Goal: Task Accomplishment & Management: Manage account settings

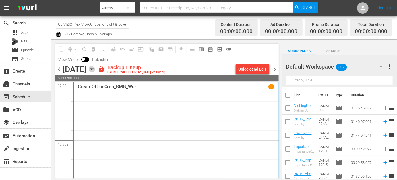
click at [95, 70] on icon "button" at bounding box center [92, 69] width 6 height 6
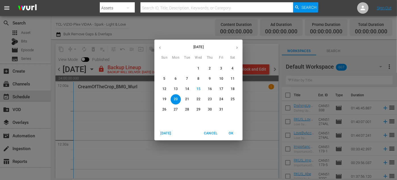
click at [231, 133] on span "OK" at bounding box center [231, 133] width 14 height 6
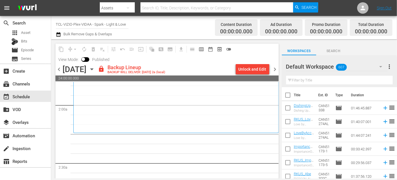
scroll to position [207, 0]
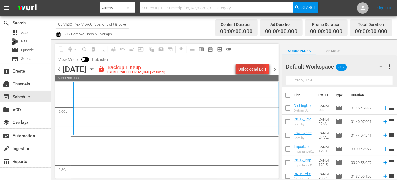
click at [250, 71] on div "Unlock and Edit" at bounding box center [253, 69] width 28 height 10
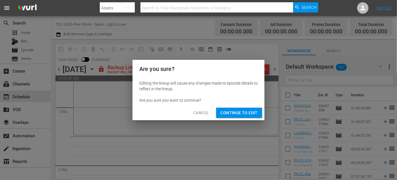
click at [251, 114] on span "Continue to Edit" at bounding box center [239, 112] width 37 height 7
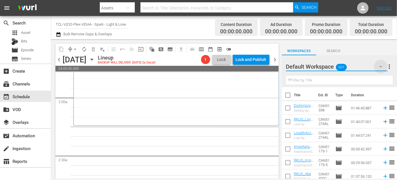
click at [381, 66] on icon "button" at bounding box center [381, 66] width 7 height 7
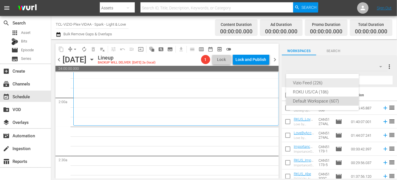
click at [312, 85] on div "Vizio Feed (226)" at bounding box center [322, 82] width 59 height 9
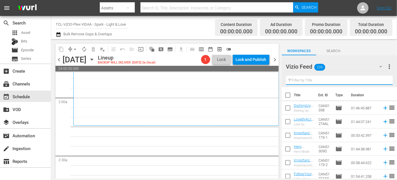
click at [307, 81] on input "text" at bounding box center [339, 80] width 107 height 9
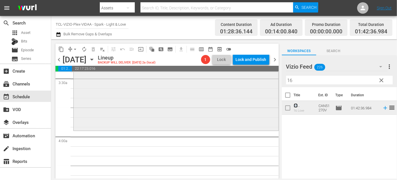
scroll to position [414, 0]
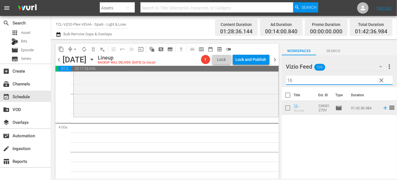
drag, startPoint x: 298, startPoint y: 79, endPoint x: 289, endPoint y: 79, distance: 9.7
click at [289, 79] on input "16" at bounding box center [339, 80] width 107 height 9
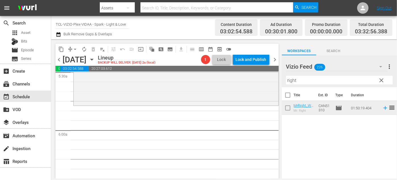
scroll to position [646, 0]
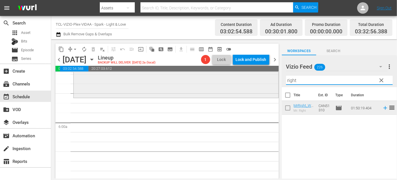
drag, startPoint x: 303, startPoint y: 79, endPoint x: 270, endPoint y: 79, distance: 33.0
click at [270, 79] on div "content_copy compress arrow_drop_down autorenew_outlined delete_forever_outline…" at bounding box center [224, 108] width 346 height 139
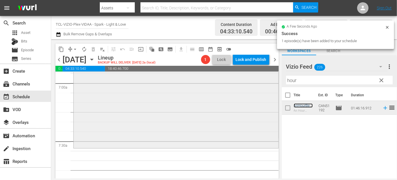
scroll to position [854, 0]
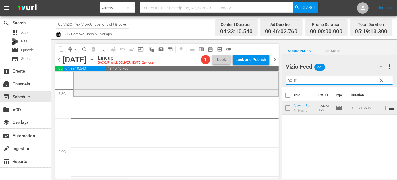
drag, startPoint x: 313, startPoint y: 77, endPoint x: 265, endPoint y: 78, distance: 48.1
click at [264, 78] on div "content_copy compress arrow_drop_down autorenew_outlined delete_forever_outline…" at bounding box center [224, 108] width 346 height 139
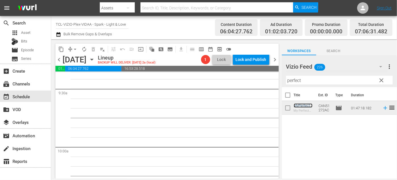
scroll to position [1035, 0]
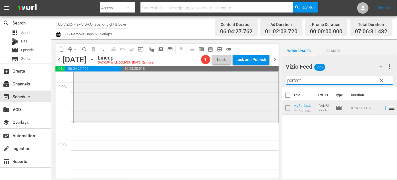
drag, startPoint x: 306, startPoint y: 79, endPoint x: 259, endPoint y: 79, distance: 46.7
click at [260, 80] on div "content_copy compress arrow_drop_down autorenew_outlined delete_forever_outline…" at bounding box center [224, 108] width 346 height 139
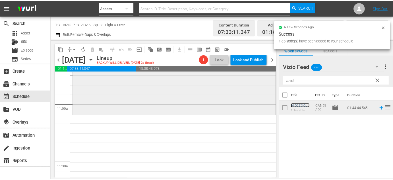
scroll to position [1267, 0]
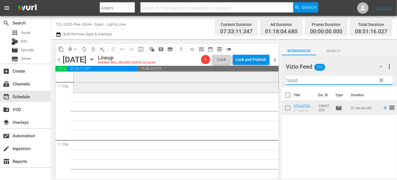
drag, startPoint x: 299, startPoint y: 79, endPoint x: 250, endPoint y: 80, distance: 48.4
click at [250, 80] on div "content_copy compress arrow_drop_down autorenew_outlined delete_forever_outline…" at bounding box center [224, 108] width 346 height 139
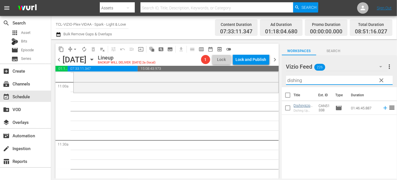
type input "dishing"
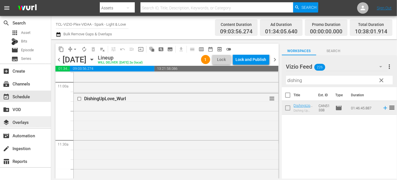
click at [28, 122] on div "layers Overlays" at bounding box center [16, 121] width 32 height 5
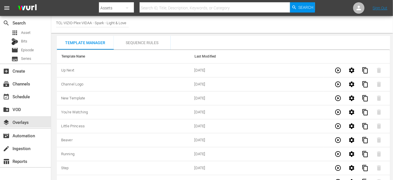
click at [144, 43] on div "Sequence Rules" at bounding box center [142, 43] width 57 height 14
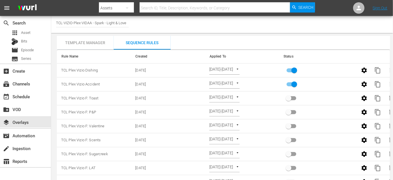
click at [94, 41] on div "Template Manager" at bounding box center [85, 43] width 57 height 14
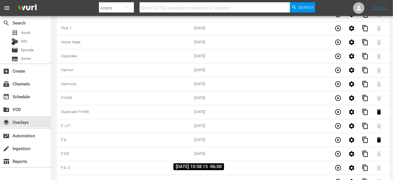
scroll to position [1938, 0]
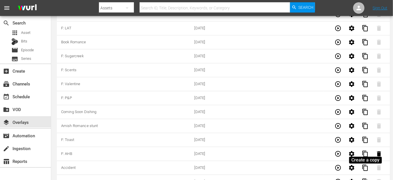
click at [365, 178] on span "content_copy" at bounding box center [365, 181] width 7 height 7
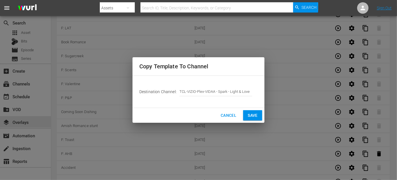
click at [254, 117] on span "Save" at bounding box center [253, 115] width 10 height 7
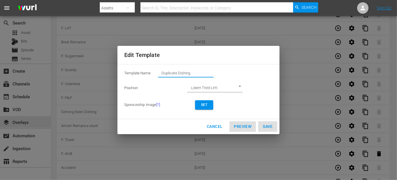
drag, startPoint x: 195, startPoint y: 73, endPoint x: 143, endPoint y: 71, distance: 51.5
click at [143, 71] on div "Template Name: Duplicate Dishing" at bounding box center [198, 74] width 149 height 11
type input "Paris"
click at [205, 102] on span "Set" at bounding box center [204, 105] width 9 height 6
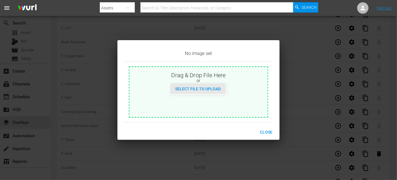
click at [203, 91] on span "Select File to Upload" at bounding box center [198, 88] width 55 height 5
click at [181, 88] on span "Select File to Upload" at bounding box center [198, 88] width 55 height 5
type input "C:\fakepath\ChristmasInParis_EN-New-Saturday_UpdatedSept2025.jpg"
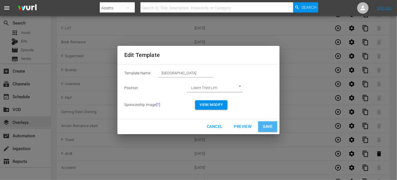
click at [268, 126] on span "Save" at bounding box center [268, 126] width 10 height 7
type input "Duplicate Dishing"
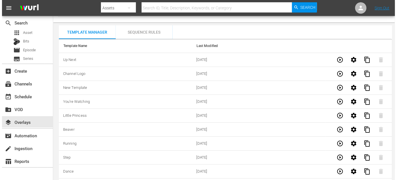
scroll to position [0, 0]
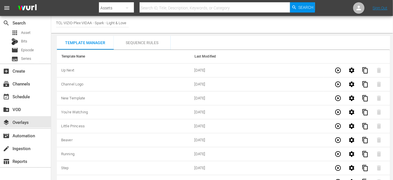
click at [140, 42] on div "Sequence Rules" at bounding box center [142, 43] width 57 height 14
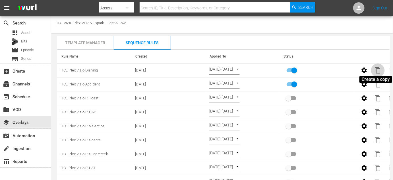
click at [379, 70] on span "content_copy" at bounding box center [378, 70] width 7 height 7
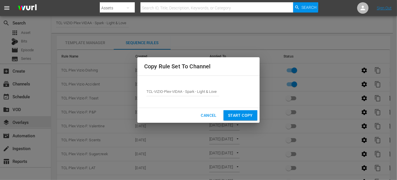
click at [242, 115] on span "Start Copy" at bounding box center [240, 115] width 25 height 7
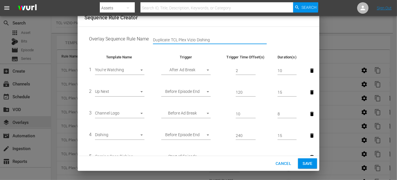
drag, startPoint x: 170, startPoint y: 39, endPoint x: 134, endPoint y: 39, distance: 35.9
click at [134, 39] on td "Overlay Sequence Rule Name Duplicate TCL Plex Vizio Dishing" at bounding box center [199, 40] width 228 height 18
drag, startPoint x: 201, startPoint y: 40, endPoint x: 181, endPoint y: 40, distance: 19.9
click at [181, 40] on input "TCL Plex Vizio Dishing" at bounding box center [210, 40] width 114 height 9
click at [195, 40] on input "TCL Plex Vizio Dishing" at bounding box center [210, 40] width 114 height 9
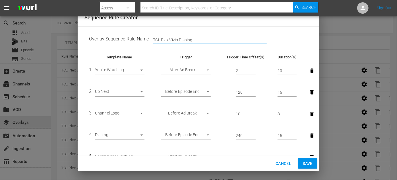
click at [195, 40] on input "TCL Plex Vizio Dishing" at bounding box center [210, 40] width 114 height 9
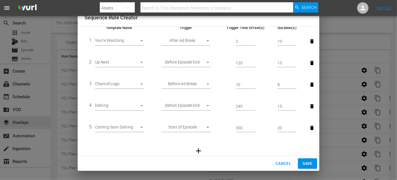
scroll to position [41, 0]
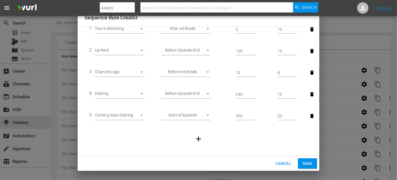
type input "TCL Plex Vizio Paris"
click at [141, 94] on body "menu Search By Assets Search ID, Title, Description, Keywords, or Category Sear…" at bounding box center [198, 90] width 397 height 180
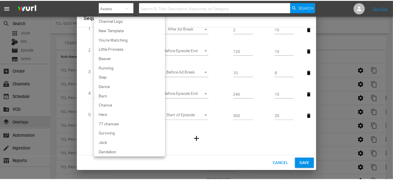
scroll to position [1223, 0]
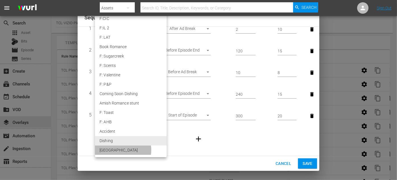
click at [121, 150] on li "Paris" at bounding box center [131, 149] width 72 height 9
type input "30812"
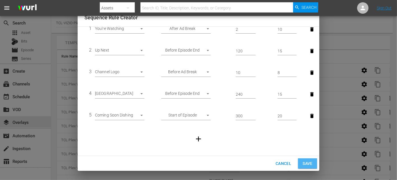
click at [304, 161] on span "Save" at bounding box center [308, 163] width 10 height 7
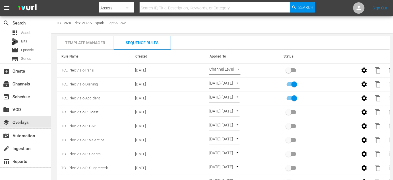
click at [92, 42] on div "Template Manager" at bounding box center [85, 43] width 57 height 14
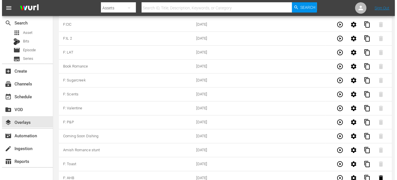
scroll to position [1952, 0]
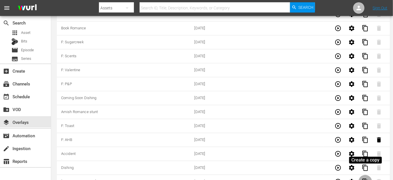
click at [366, 178] on span "content_copy" at bounding box center [365, 181] width 7 height 7
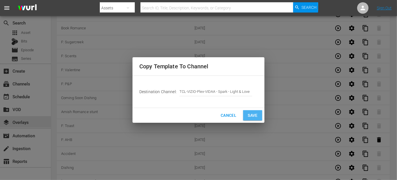
click at [254, 116] on span "Save" at bounding box center [253, 115] width 10 height 7
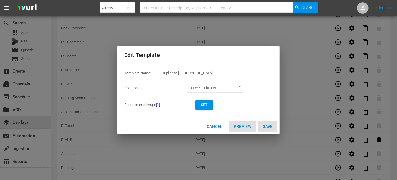
drag, startPoint x: 194, startPoint y: 73, endPoint x: 150, endPoint y: 71, distance: 43.9
click at [150, 71] on div "Template Name: Duplicate Paris" at bounding box center [198, 74] width 149 height 11
type input "Coming CR"
click at [205, 106] on span "Set" at bounding box center [204, 105] width 9 height 6
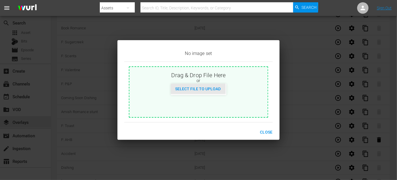
click at [200, 88] on span "Select File to Upload" at bounding box center [198, 88] width 55 height 5
type input "C:\fakepath\ChristmasRoses_November2025.jpg"
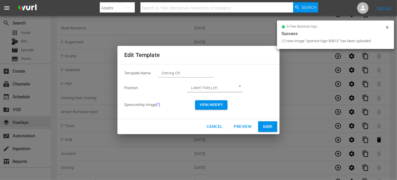
click at [269, 125] on span "Save" at bounding box center [268, 126] width 10 height 7
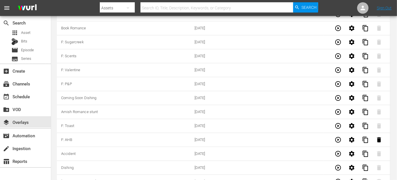
type input "Duplicate Paris"
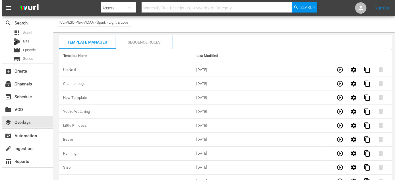
scroll to position [0, 0]
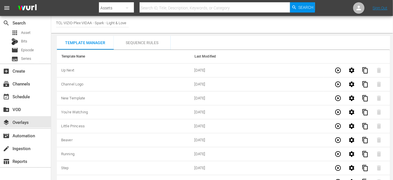
click at [148, 42] on div "Sequence Rules" at bounding box center [142, 43] width 57 height 14
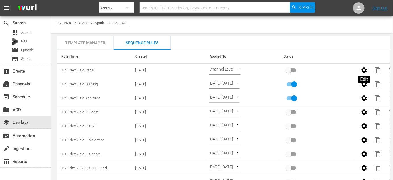
click at [363, 69] on icon "button" at bounding box center [364, 69] width 5 height 5
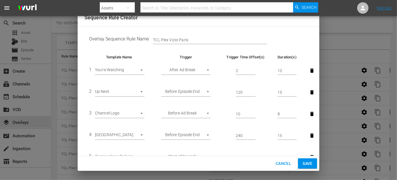
scroll to position [41, 0]
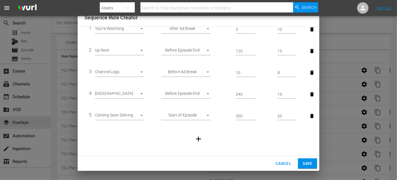
click at [140, 113] on body "menu Search By Assets Search ID, Title, Description, Keywords, or Category Sear…" at bounding box center [198, 90] width 397 height 180
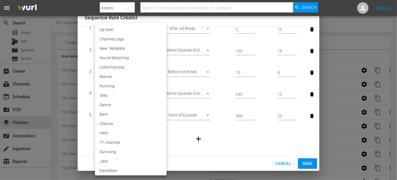
scroll to position [1232, 0]
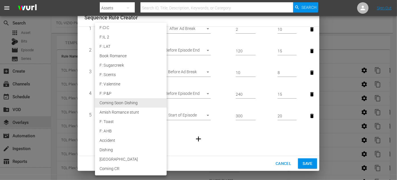
click at [108, 170] on li "Coming CR" at bounding box center [131, 168] width 72 height 9
type input "30813"
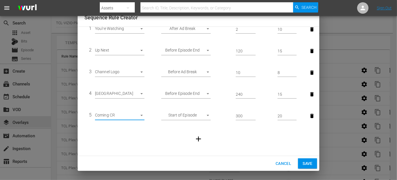
click at [310, 163] on span "Save" at bounding box center [308, 163] width 10 height 7
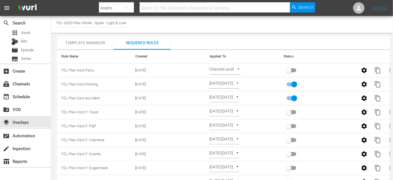
click at [237, 69] on body "menu Search By Assets Search ID, Title, Description, Keywords, or Category Sear…" at bounding box center [196, 90] width 393 height 180
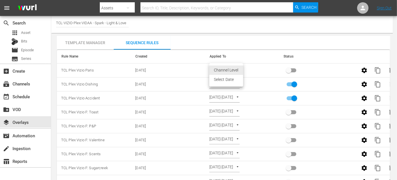
click at [228, 82] on li "Select Date" at bounding box center [226, 79] width 34 height 9
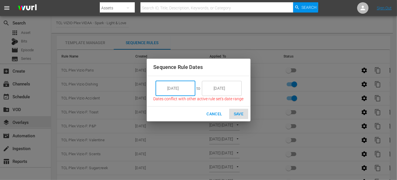
click at [189, 86] on input "10/15/25" at bounding box center [180, 88] width 32 height 15
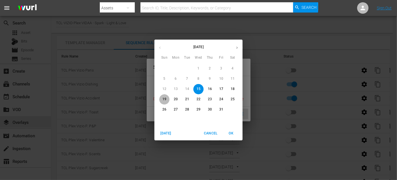
click at [162, 96] on button "19" at bounding box center [164, 99] width 10 height 10
type input "10/19/25"
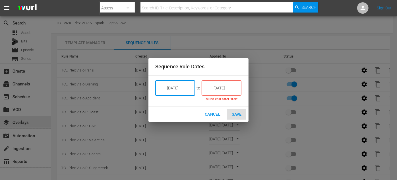
click at [233, 85] on input "10/15/25" at bounding box center [226, 87] width 32 height 15
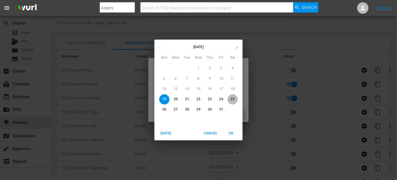
click at [235, 99] on span "25" at bounding box center [233, 99] width 10 height 5
type input "10/25/25"
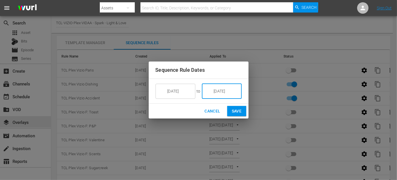
click at [238, 112] on span "Save" at bounding box center [237, 111] width 10 height 7
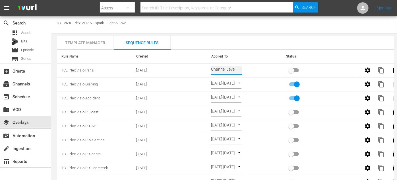
type input "SELECT_DATE"
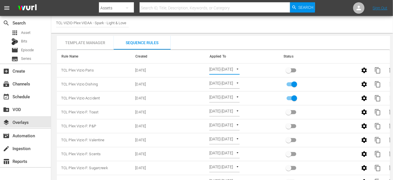
click at [288, 67] on input "primary checkbox" at bounding box center [289, 71] width 32 height 11
checkbox input "true"
click at [295, 98] on input "primary checkbox" at bounding box center [294, 99] width 32 height 11
checkbox input "false"
click at [22, 92] on div "event_available Schedule" at bounding box center [25, 95] width 51 height 11
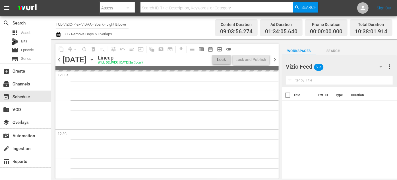
click at [95, 59] on icon "button" at bounding box center [92, 59] width 6 height 6
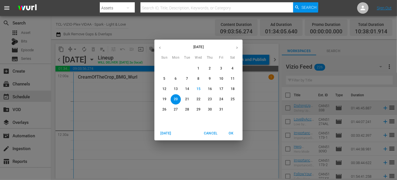
click at [162, 100] on span "19" at bounding box center [164, 99] width 10 height 5
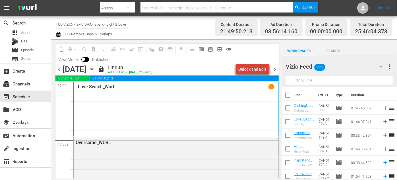
click at [255, 68] on div "Unlock and Edit" at bounding box center [253, 69] width 28 height 10
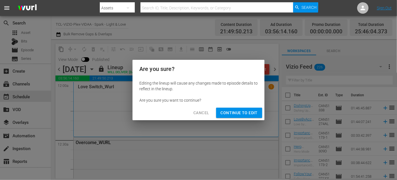
click at [229, 115] on span "Continue to Edit" at bounding box center [239, 112] width 37 height 7
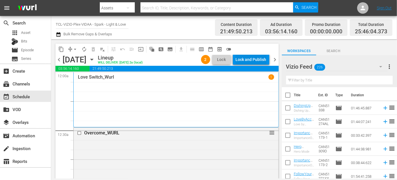
click at [250, 59] on div "Lock and Publish" at bounding box center [251, 59] width 31 height 10
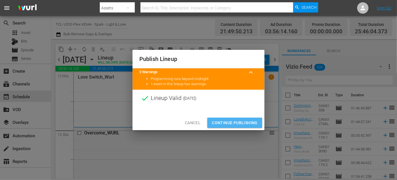
click at [237, 122] on span "Continue Publishing" at bounding box center [235, 122] width 46 height 7
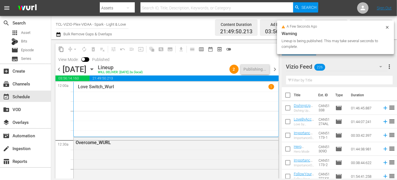
click at [95, 68] on icon "button" at bounding box center [92, 69] width 6 height 6
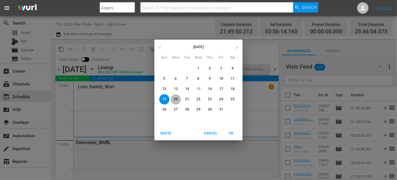
click at [176, 100] on p "20" at bounding box center [176, 99] width 4 height 5
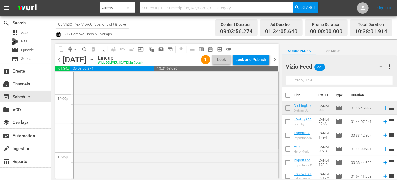
scroll to position [1448, 0]
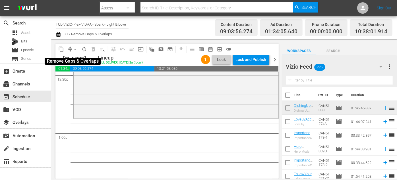
click at [76, 49] on span "arrow_drop_down" at bounding box center [75, 49] width 6 height 6
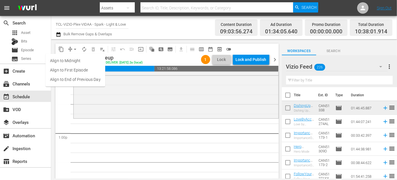
click at [81, 77] on li "Align to End of Previous Day" at bounding box center [76, 79] width 60 height 9
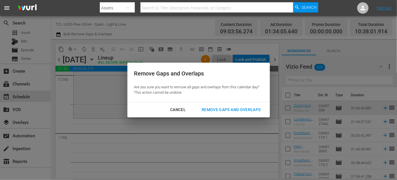
click at [213, 109] on div "Remove Gaps and Overlaps" at bounding box center [231, 109] width 68 height 7
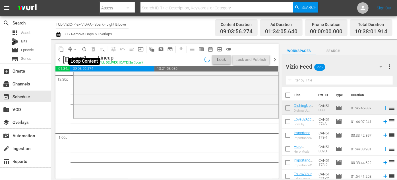
click at [85, 48] on span "autorenew_outlined" at bounding box center [84, 49] width 6 height 6
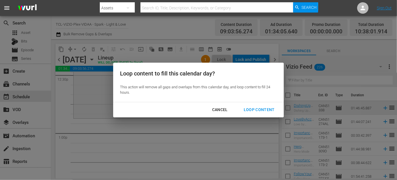
click at [257, 110] on div "Loop Content" at bounding box center [259, 109] width 40 height 7
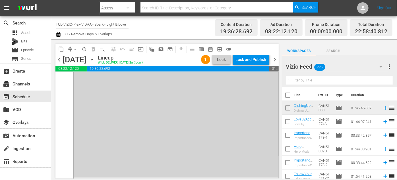
scroll to position [2692, 0]
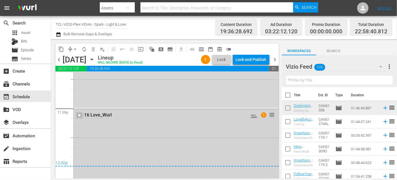
click at [79, 115] on input "checkbox" at bounding box center [80, 115] width 6 height 5
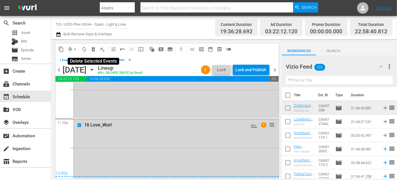
click at [93, 49] on span "delete_forever_outlined" at bounding box center [93, 49] width 6 height 6
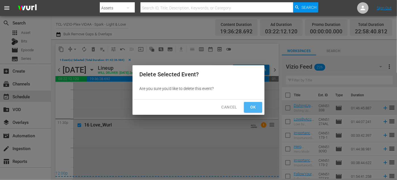
click at [255, 108] on span "Ok" at bounding box center [253, 107] width 9 height 7
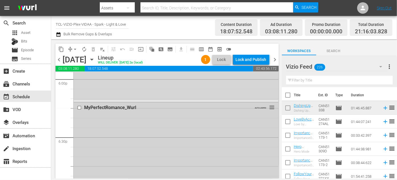
scroll to position [2108, 0]
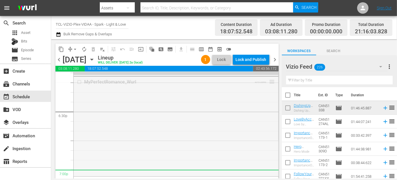
drag, startPoint x: 268, startPoint y: 83, endPoint x: 213, endPoint y: 171, distance: 103.9
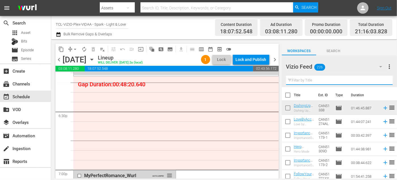
click at [306, 82] on input "text" at bounding box center [339, 80] width 107 height 9
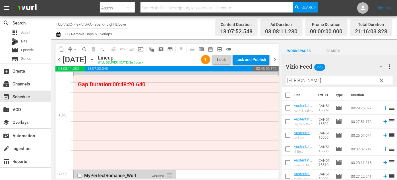
click at [284, 79] on div "Vizio Feed 226 Vizio Feed more_vert clear Filter by Title Austen" at bounding box center [339, 71] width 115 height 32
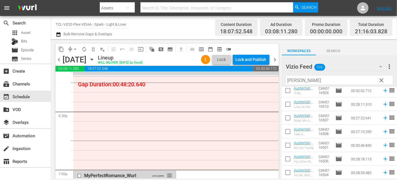
scroll to position [58, 0]
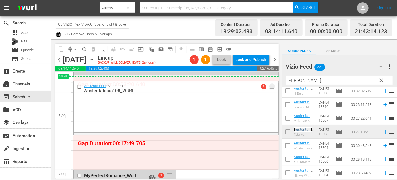
drag, startPoint x: 270, startPoint y: 89, endPoint x: 267, endPoint y: 77, distance: 12.8
drag, startPoint x: 268, startPoint y: 79, endPoint x: 269, endPoint y: 76, distance: 3.0
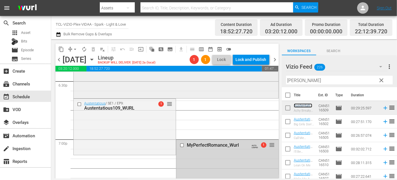
scroll to position [2134, 0]
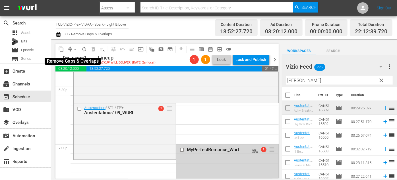
click at [76, 49] on span "arrow_drop_down" at bounding box center [75, 49] width 6 height 6
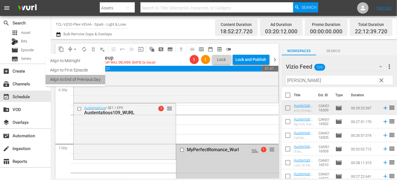
click at [80, 80] on li "Align to End of Previous Day" at bounding box center [76, 79] width 60 height 9
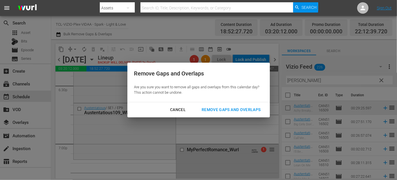
click at [214, 107] on div "Remove Gaps and Overlaps" at bounding box center [231, 109] width 68 height 7
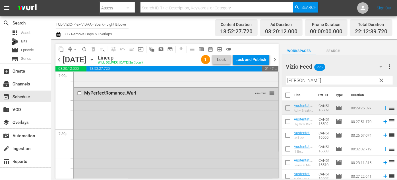
scroll to position [2189, 0]
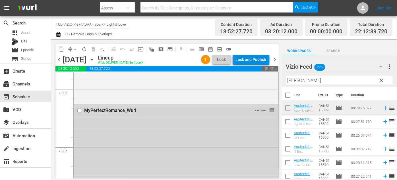
click at [246, 60] on div "Lock and Publish" at bounding box center [251, 59] width 31 height 10
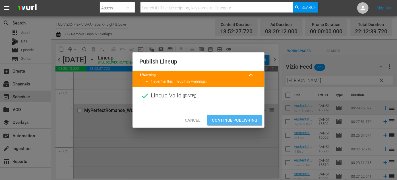
click at [227, 119] on span "Continue Publishing" at bounding box center [235, 120] width 46 height 7
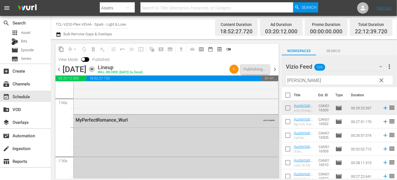
click at [93, 69] on icon "button" at bounding box center [91, 69] width 3 height 1
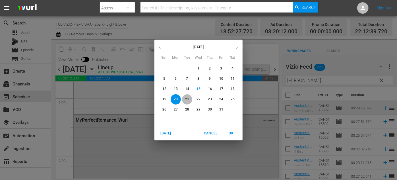
click at [188, 98] on p "21" at bounding box center [187, 99] width 4 height 5
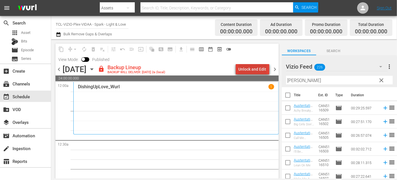
click at [256, 71] on div "Unlock and Edit" at bounding box center [253, 69] width 28 height 10
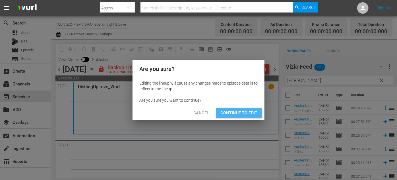
drag, startPoint x: 249, startPoint y: 112, endPoint x: 306, endPoint y: 80, distance: 65.8
click at [249, 112] on span "Continue to Edit" at bounding box center [239, 112] width 37 height 7
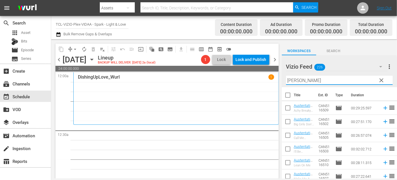
drag, startPoint x: 306, startPoint y: 80, endPoint x: 287, endPoint y: 80, distance: 19.6
click at [287, 80] on input "[PERSON_NAME]" at bounding box center [339, 80] width 107 height 9
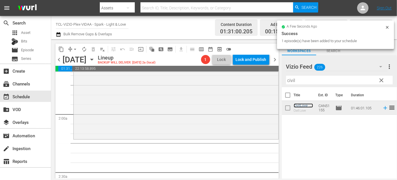
scroll to position [233, 0]
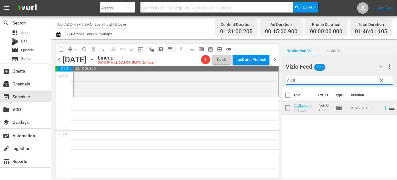
drag, startPoint x: 300, startPoint y: 78, endPoint x: 275, endPoint y: 81, distance: 24.9
click at [275, 81] on div "content_copy compress arrow_drop_down autorenew_outlined delete_forever_outline…" at bounding box center [224, 108] width 346 height 139
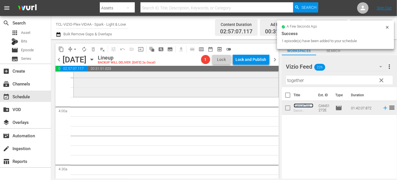
scroll to position [440, 0]
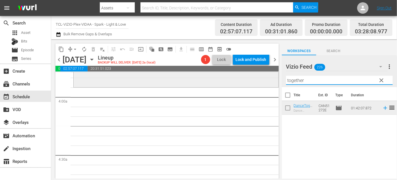
drag, startPoint x: 317, startPoint y: 81, endPoint x: 258, endPoint y: 75, distance: 60.1
click at [256, 77] on div "content_copy compress arrow_drop_down autorenew_outlined delete_forever_outline…" at bounding box center [224, 108] width 346 height 139
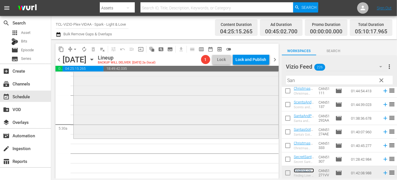
scroll to position [595, 0]
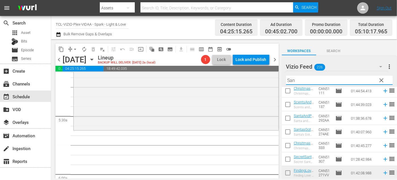
drag, startPoint x: 304, startPoint y: 81, endPoint x: 282, endPoint y: 80, distance: 21.9
click at [282, 80] on div "Vizio Feed 226 Vizio Feed more_vert clear Filter by Title San" at bounding box center [339, 71] width 115 height 32
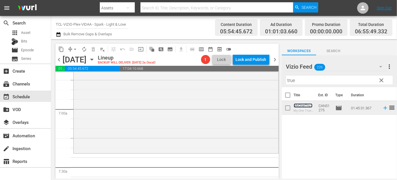
scroll to position [802, 0]
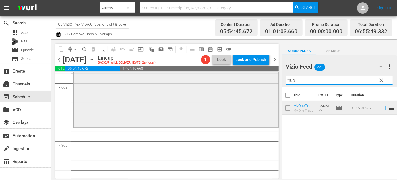
drag, startPoint x: 305, startPoint y: 81, endPoint x: 257, endPoint y: 82, distance: 47.8
click at [257, 82] on div "content_copy compress arrow_drop_down autorenew_outlined delete_forever_outline…" at bounding box center [224, 108] width 346 height 139
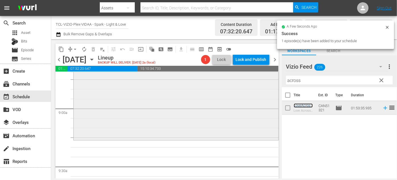
scroll to position [1035, 0]
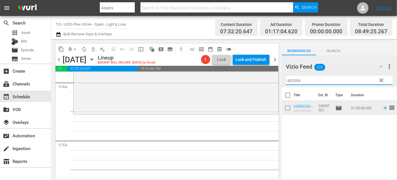
drag, startPoint x: 309, startPoint y: 81, endPoint x: 276, endPoint y: 81, distance: 32.7
click at [276, 81] on div "content_copy compress arrow_drop_down autorenew_outlined delete_forever_outline…" at bounding box center [224, 108] width 346 height 139
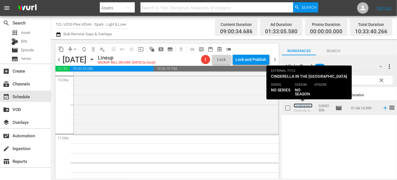
scroll to position [1267, 0]
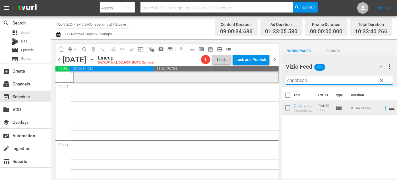
drag, startPoint x: 312, startPoint y: 81, endPoint x: 247, endPoint y: 81, distance: 65.2
click at [247, 81] on div "content_copy compress arrow_drop_down autorenew_outlined delete_forever_outline…" at bounding box center [224, 108] width 346 height 139
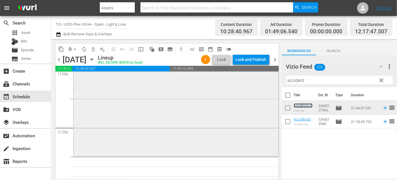
scroll to position [1397, 0]
click at [77, 48] on span "arrow_drop_down" at bounding box center [75, 49] width 6 height 6
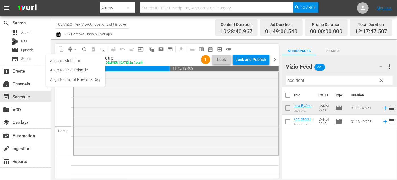
click at [94, 80] on li "Align to End of Previous Day" at bounding box center [76, 79] width 60 height 9
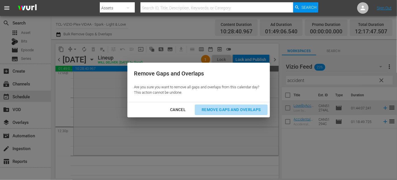
click at [209, 108] on div "Remove Gaps and Overlaps" at bounding box center [231, 109] width 68 height 7
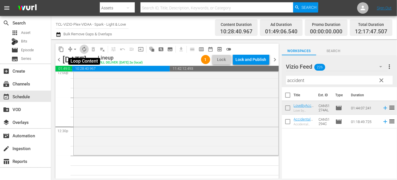
click at [83, 47] on span "autorenew_outlined" at bounding box center [84, 49] width 6 height 6
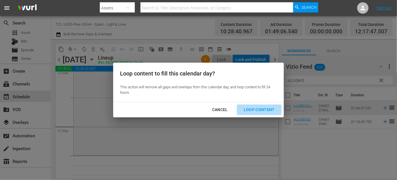
click at [259, 108] on div "Loop Content" at bounding box center [259, 109] width 40 height 7
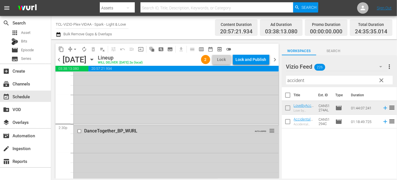
scroll to position [1632, 0]
click at [79, 129] on input "checkbox" at bounding box center [80, 131] width 6 height 5
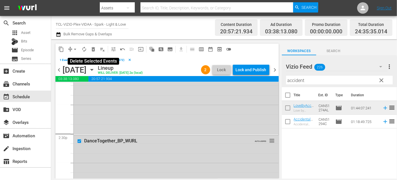
click at [93, 50] on span "delete_forever_outlined" at bounding box center [93, 49] width 6 height 6
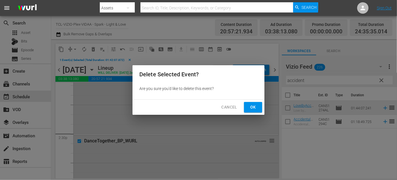
click at [253, 105] on span "Ok" at bounding box center [253, 107] width 9 height 7
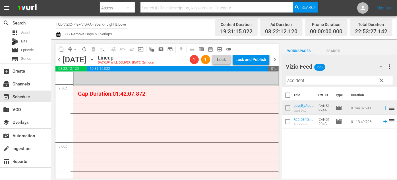
scroll to position [1660, 0]
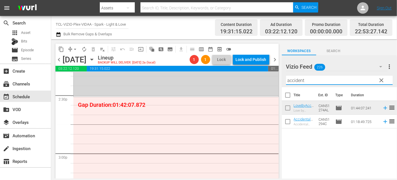
drag, startPoint x: 302, startPoint y: 80, endPoint x: 281, endPoint y: 79, distance: 20.5
click at [281, 81] on div "content_copy compress arrow_drop_down autorenew_outlined delete_forever_outline…" at bounding box center [224, 108] width 346 height 139
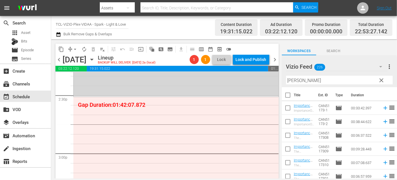
click at [284, 81] on div "Vizio Feed 226 Vizio Feed more_vert clear Filter by Title mike" at bounding box center [339, 71] width 115 height 32
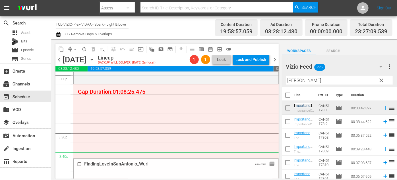
scroll to position [1738, 0]
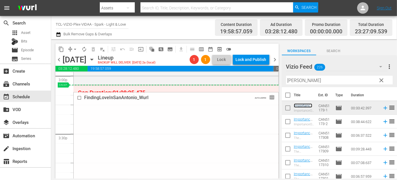
drag, startPoint x: 268, startPoint y: 170, endPoint x: 248, endPoint y: 90, distance: 82.3
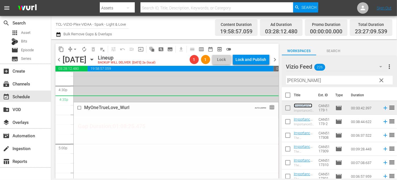
scroll to position [1893, 0]
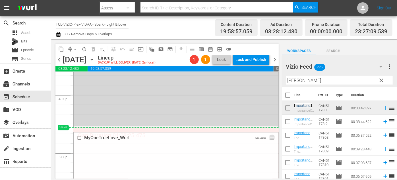
drag, startPoint x: 268, startPoint y: 160, endPoint x: 242, endPoint y: 129, distance: 41.0
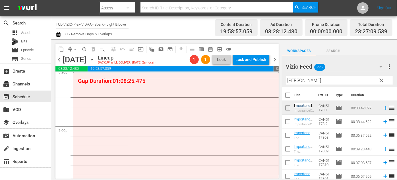
scroll to position [2126, 0]
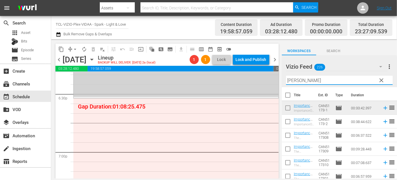
drag, startPoint x: 291, startPoint y: 81, endPoint x: 270, endPoint y: 80, distance: 20.8
click at [270, 80] on div "content_copy compress arrow_drop_down autorenew_outlined delete_forever_outline…" at bounding box center [224, 108] width 346 height 139
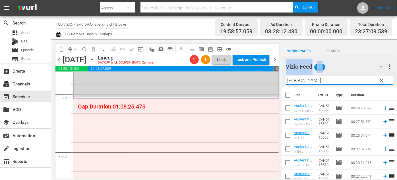
click at [282, 79] on div "content_copy compress arrow_drop_down autorenew_outlined delete_forever_outline…" at bounding box center [224, 108] width 346 height 139
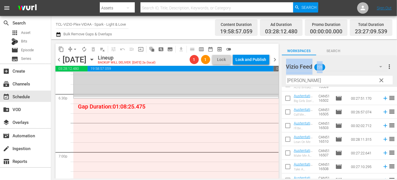
scroll to position [52, 0]
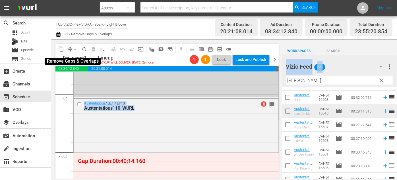
click at [74, 48] on span "arrow_drop_down" at bounding box center [75, 49] width 6 height 6
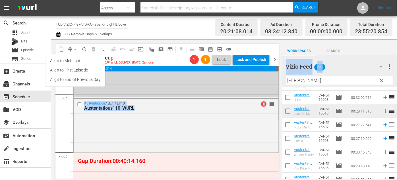
click at [81, 78] on li "Align to End of Previous Day" at bounding box center [76, 79] width 60 height 9
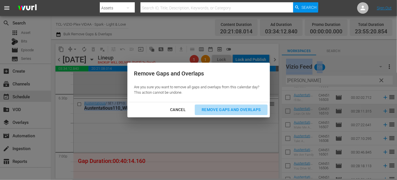
click at [234, 110] on div "Remove Gaps and Overlaps" at bounding box center [231, 109] width 68 height 7
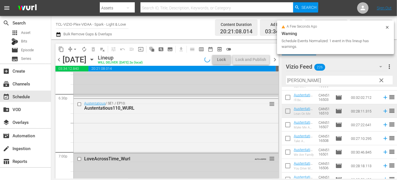
click at [342, 80] on input "[PERSON_NAME]" at bounding box center [339, 80] width 107 height 9
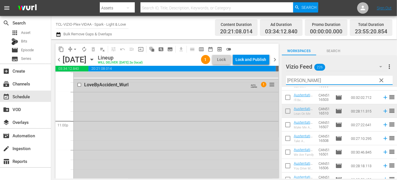
scroll to position [2620, 0]
click at [249, 58] on div "Lock and Publish" at bounding box center [251, 59] width 31 height 10
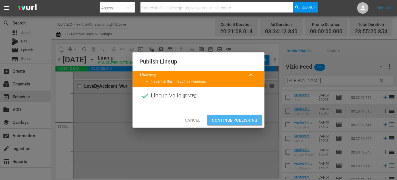
click at [234, 120] on span "Continue Publishing" at bounding box center [235, 120] width 46 height 7
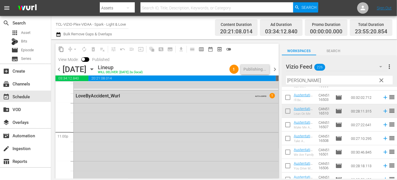
click at [95, 69] on icon "button" at bounding box center [92, 69] width 6 height 6
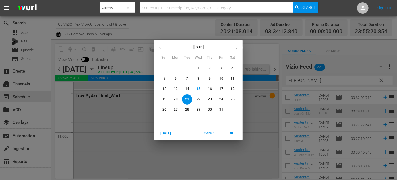
drag, startPoint x: 200, startPoint y: 99, endPoint x: 217, endPoint y: 111, distance: 20.4
click at [200, 99] on p "22" at bounding box center [199, 99] width 4 height 5
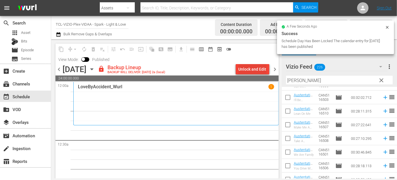
click at [250, 69] on div "Unlock and Edit" at bounding box center [253, 69] width 28 height 10
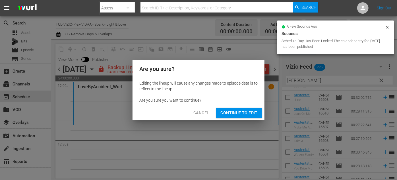
click at [246, 111] on span "Continue to Edit" at bounding box center [239, 112] width 37 height 7
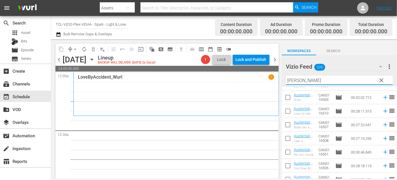
drag, startPoint x: 309, startPoint y: 81, endPoint x: 277, endPoint y: 82, distance: 31.9
click at [277, 82] on div "content_copy compress arrow_drop_down autorenew_outlined delete_forever_outline…" at bounding box center [224, 108] width 346 height 139
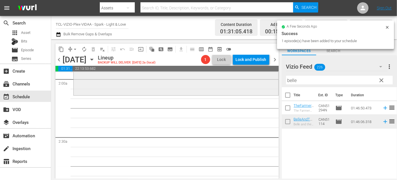
scroll to position [233, 0]
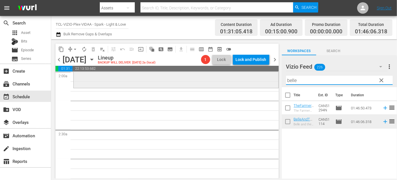
drag, startPoint x: 304, startPoint y: 81, endPoint x: 260, endPoint y: 76, distance: 44.4
click at [260, 76] on div "content_copy compress arrow_drop_down autorenew_outlined delete_forever_outline…" at bounding box center [224, 108] width 346 height 139
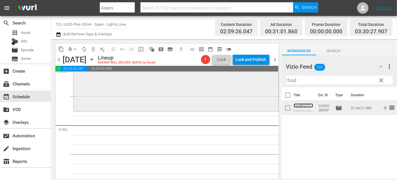
scroll to position [414, 0]
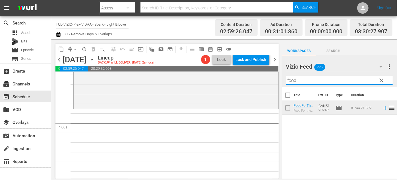
drag, startPoint x: 309, startPoint y: 79, endPoint x: 281, endPoint y: 80, distance: 28.5
click at [281, 80] on div "content_copy compress arrow_drop_down autorenew_outlined delete_forever_outline…" at bounding box center [224, 108] width 346 height 139
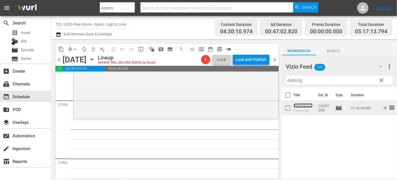
scroll to position [621, 0]
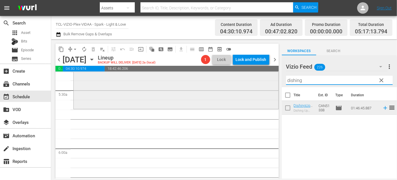
drag, startPoint x: 285, startPoint y: 80, endPoint x: 269, endPoint y: 75, distance: 16.8
click at [265, 77] on div "content_copy compress arrow_drop_down autorenew_outlined delete_forever_outline…" at bounding box center [224, 108] width 346 height 139
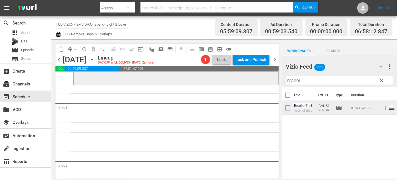
scroll to position [828, 0]
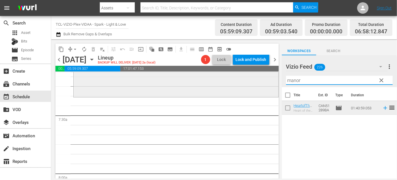
drag, startPoint x: 307, startPoint y: 79, endPoint x: 270, endPoint y: 84, distance: 36.7
click at [269, 83] on div "content_copy compress arrow_drop_down autorenew_outlined delete_forever_outline…" at bounding box center [224, 108] width 346 height 139
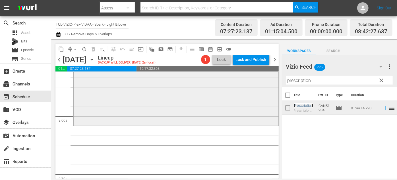
scroll to position [1009, 0]
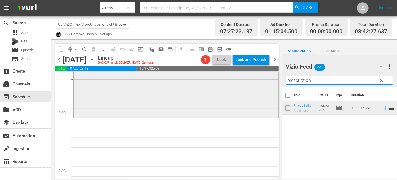
drag, startPoint x: 334, startPoint y: 78, endPoint x: 263, endPoint y: 76, distance: 70.9
click at [263, 76] on div "content_copy compress arrow_drop_down autorenew_outlined delete_forever_outline…" at bounding box center [224, 108] width 346 height 139
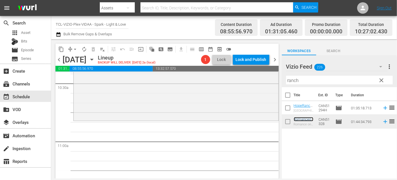
scroll to position [1216, 0]
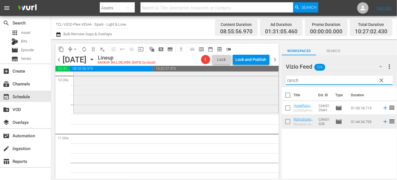
drag, startPoint x: 300, startPoint y: 80, endPoint x: 266, endPoint y: 80, distance: 34.1
click at [266, 80] on div "content_copy compress arrow_drop_down autorenew_outlined delete_forever_outline…" at bounding box center [224, 108] width 346 height 139
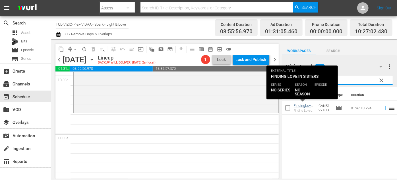
type input "sisters"
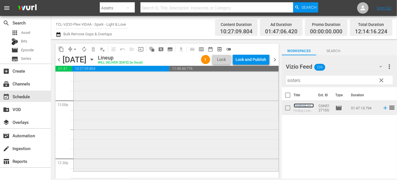
scroll to position [1371, 0]
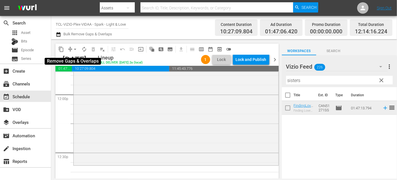
click at [75, 50] on span "arrow_drop_down" at bounding box center [75, 49] width 6 height 6
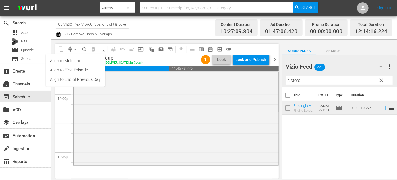
click at [76, 79] on li "Align to End of Previous Day" at bounding box center [76, 79] width 60 height 9
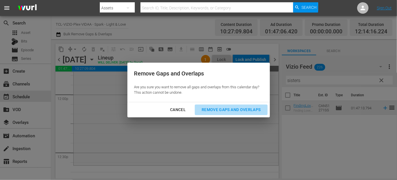
click at [215, 110] on div "Remove Gaps and Overlaps" at bounding box center [231, 109] width 68 height 7
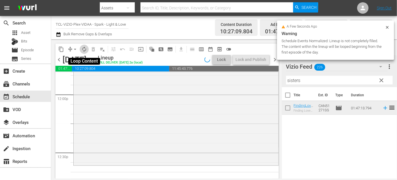
click at [83, 51] on span "autorenew_outlined" at bounding box center [84, 49] width 6 height 6
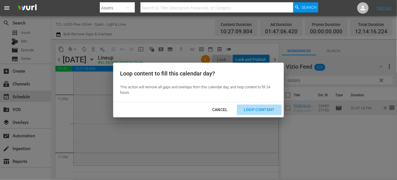
click at [260, 110] on div "Loop Content" at bounding box center [259, 109] width 40 height 7
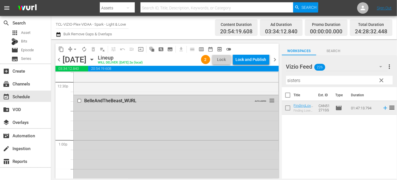
scroll to position [1433, 0]
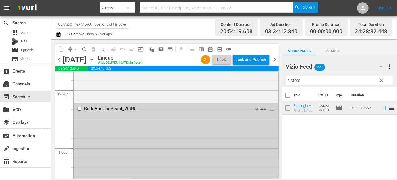
click at [78, 107] on input "checkbox" at bounding box center [80, 108] width 6 height 5
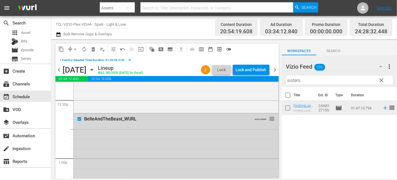
click at [78, 107] on div "FindingLoveInSisters_Wurl reorder" at bounding box center [176, 9] width 205 height 206
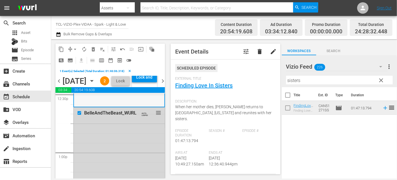
scroll to position [1459, 0]
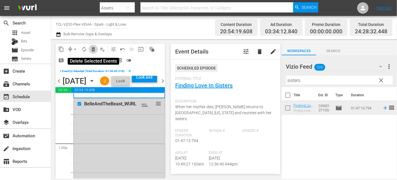
click at [92, 50] on span "delete_forever_outlined" at bounding box center [93, 49] width 6 height 6
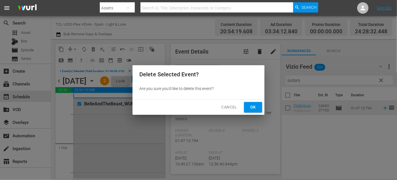
click at [249, 109] on span "Ok" at bounding box center [253, 107] width 9 height 7
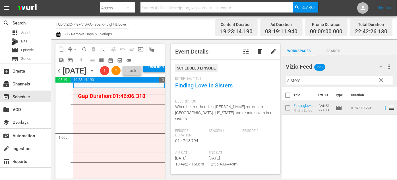
click at [382, 80] on span "clear" at bounding box center [381, 80] width 7 height 7
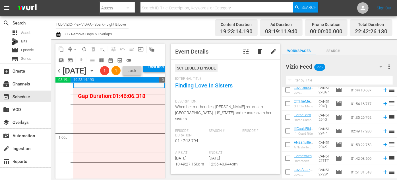
scroll to position [336, 0]
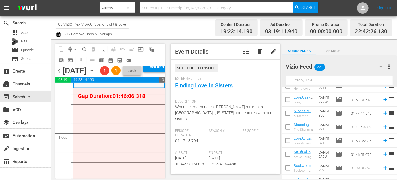
click at [331, 80] on input "text" at bounding box center [339, 80] width 107 height 9
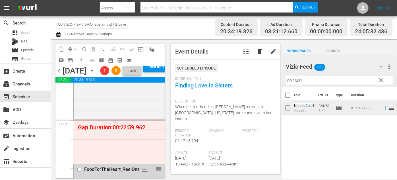
scroll to position [1614, 0]
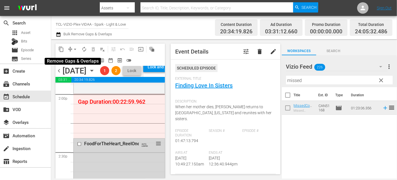
click at [74, 49] on span "arrow_drop_down" at bounding box center [75, 49] width 6 height 6
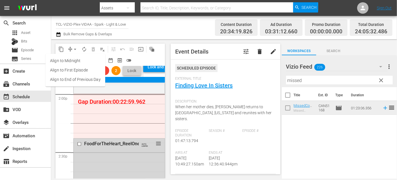
click at [88, 79] on li "Align to End of Previous Day" at bounding box center [76, 79] width 60 height 9
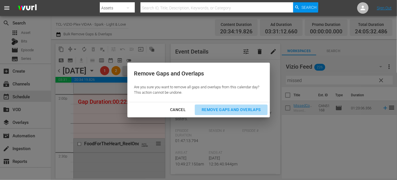
click at [215, 108] on div "Remove Gaps and Overlaps" at bounding box center [231, 109] width 68 height 7
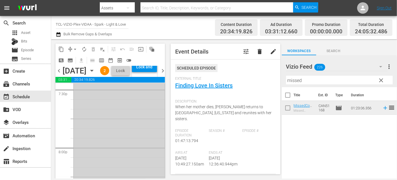
scroll to position [2206, 0]
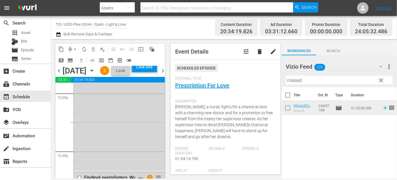
scroll to position [2532, 0]
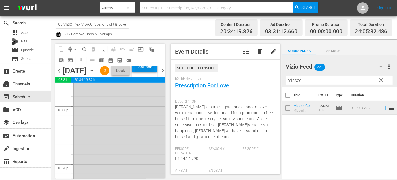
click at [154, 72] on div "Lock and Publish" at bounding box center [144, 67] width 19 height 10
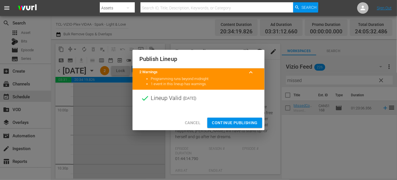
click at [240, 120] on span "Continue Publishing" at bounding box center [235, 122] width 46 height 7
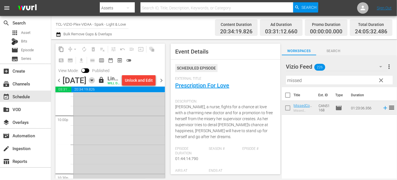
click at [93, 81] on icon "button" at bounding box center [91, 80] width 3 height 1
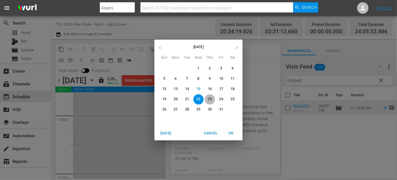
click at [210, 97] on p "23" at bounding box center [210, 99] width 4 height 5
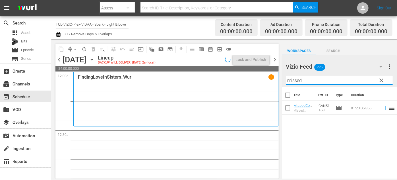
drag, startPoint x: 308, startPoint y: 78, endPoint x: 282, endPoint y: 78, distance: 25.9
click at [282, 78] on div "Vizio Feed 226 Vizio Feed more_vert clear Filter by Title missed" at bounding box center [339, 71] width 115 height 32
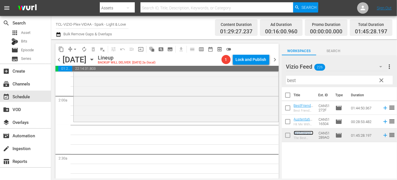
scroll to position [233, 0]
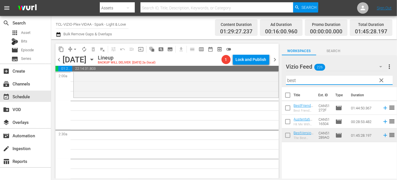
drag, startPoint x: 306, startPoint y: 81, endPoint x: 279, endPoint y: 82, distance: 26.2
click at [279, 82] on div "content_copy compress arrow_drop_down autorenew_outlined delete_forever_outline…" at bounding box center [224, 108] width 346 height 139
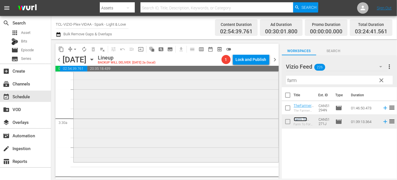
scroll to position [388, 0]
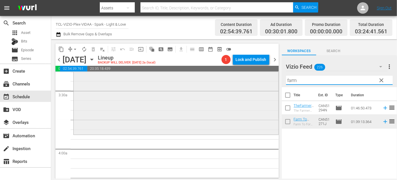
drag, startPoint x: 311, startPoint y: 82, endPoint x: 273, endPoint y: 81, distance: 38.1
click at [273, 81] on div "content_copy compress arrow_drop_down autorenew_outlined delete_forever_outline…" at bounding box center [224, 108] width 346 height 139
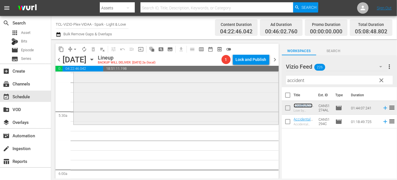
scroll to position [621, 0]
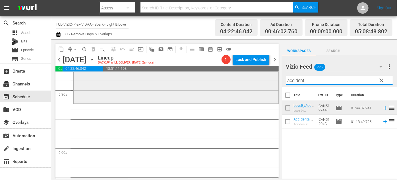
drag, startPoint x: 312, startPoint y: 81, endPoint x: 273, endPoint y: 80, distance: 39.3
click at [273, 80] on div "content_copy compress arrow_drop_down autorenew_outlined delete_forever_outline…" at bounding box center [224, 108] width 346 height 139
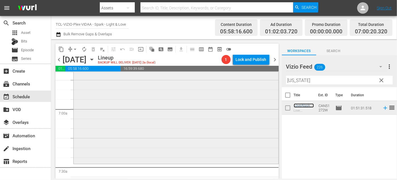
scroll to position [828, 0]
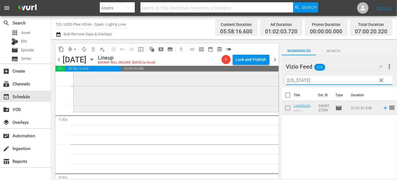
drag, startPoint x: 308, startPoint y: 78, endPoint x: 269, endPoint y: 78, distance: 38.4
click at [269, 78] on div "content_copy compress arrow_drop_down autorenew_outlined delete_forever_outline…" at bounding box center [224, 108] width 346 height 139
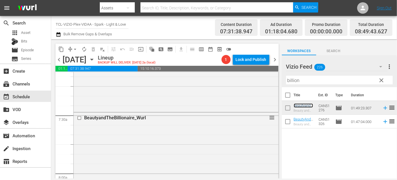
scroll to position [1035, 0]
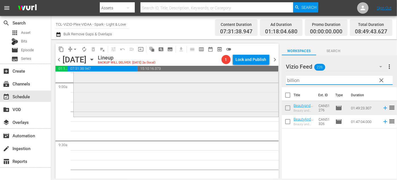
drag, startPoint x: 300, startPoint y: 79, endPoint x: 275, endPoint y: 80, distance: 25.0
click at [275, 80] on div "content_copy compress arrow_drop_down autorenew_outlined delete_forever_outline…" at bounding box center [224, 108] width 346 height 139
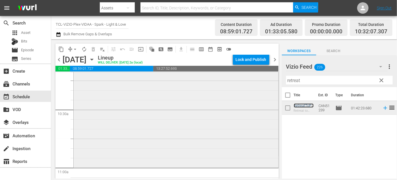
scroll to position [1216, 0]
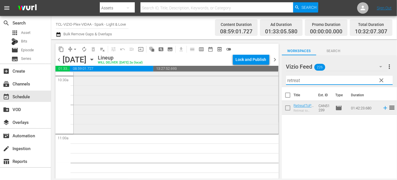
drag, startPoint x: 300, startPoint y: 81, endPoint x: 254, endPoint y: 81, distance: 45.5
click at [254, 81] on div "content_copy compress arrow_drop_down autorenew_outlined delete_forever_outline…" at bounding box center [224, 108] width 346 height 139
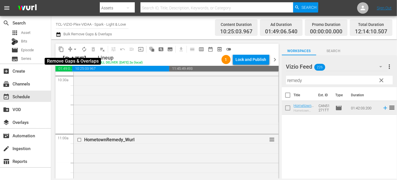
click at [76, 48] on span "arrow_drop_down" at bounding box center [75, 49] width 6 height 6
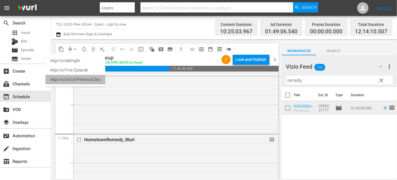
click at [92, 80] on li "Align to End of Previous Day" at bounding box center [76, 79] width 60 height 9
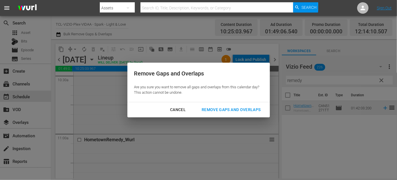
click at [216, 108] on div "Remove Gaps and Overlaps" at bounding box center [231, 109] width 68 height 7
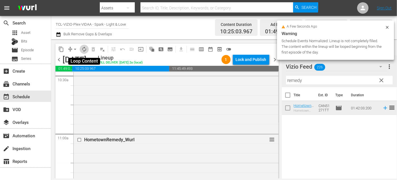
click at [85, 50] on span "autorenew_outlined" at bounding box center [84, 49] width 6 height 6
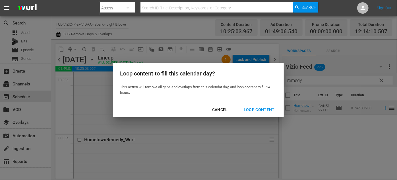
click at [257, 109] on div "Loop Content" at bounding box center [259, 109] width 40 height 7
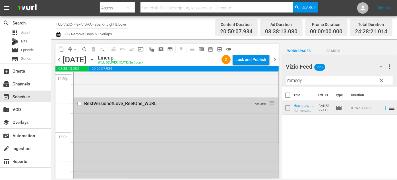
scroll to position [1448, 0]
click at [80, 103] on input "checkbox" at bounding box center [80, 104] width 6 height 5
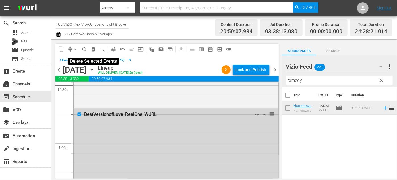
click at [92, 46] on span "delete_forever_outlined" at bounding box center [93, 49] width 6 height 6
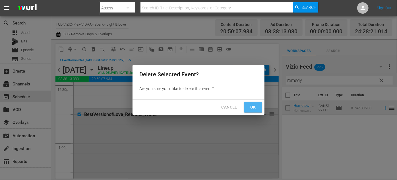
click at [250, 108] on span "Ok" at bounding box center [253, 107] width 9 height 7
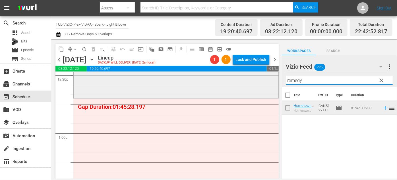
drag, startPoint x: 307, startPoint y: 81, endPoint x: 264, endPoint y: 80, distance: 42.7
click at [264, 80] on div "content_copy compress arrow_drop_down autorenew_outlined delete_forever_outline…" at bounding box center [224, 108] width 346 height 139
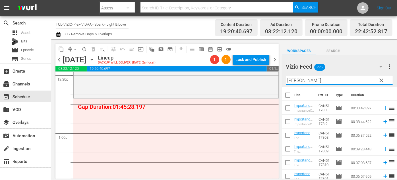
click at [282, 80] on div "Vizio Feed 226 Vizio Feed more_vert clear Filter by Title Mike" at bounding box center [339, 71] width 115 height 32
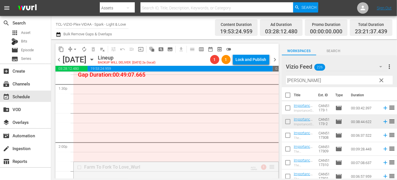
scroll to position [1530, 0]
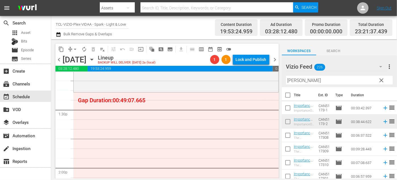
drag, startPoint x: 269, startPoint y: 166, endPoint x: 237, endPoint y: 97, distance: 76.1
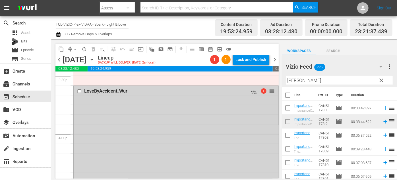
scroll to position [1711, 0]
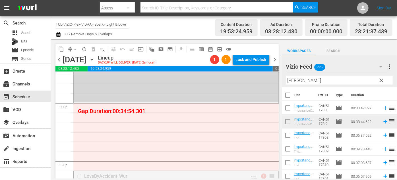
drag, startPoint x: 269, startPoint y: 175, endPoint x: 248, endPoint y: 107, distance: 70.8
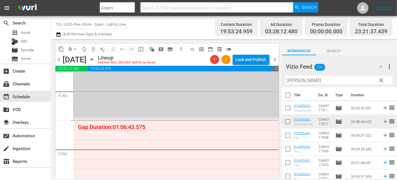
scroll to position [1892, 0]
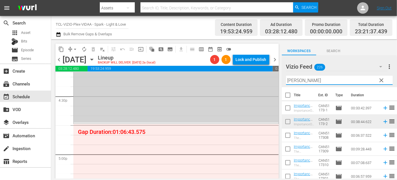
drag, startPoint x: 304, startPoint y: 80, endPoint x: 273, endPoint y: 81, distance: 31.3
click at [273, 81] on div "content_copy compress arrow_drop_down autorenew_outlined delete_forever_outline…" at bounding box center [224, 108] width 346 height 139
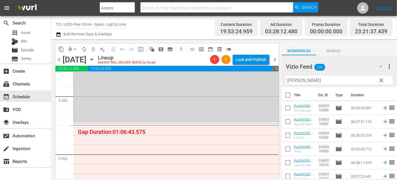
click at [283, 81] on div "Vizio Feed 226 Vizio Feed more_vert clear Filter by Title Austen" at bounding box center [339, 71] width 115 height 32
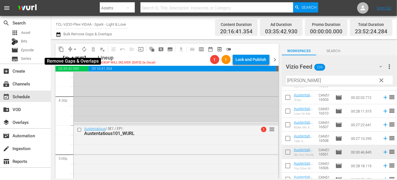
click at [75, 49] on span "arrow_drop_down" at bounding box center [75, 49] width 6 height 6
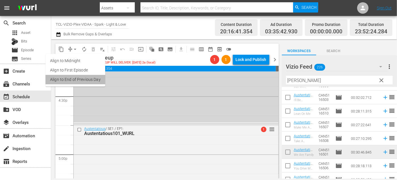
click at [82, 80] on li "Align to End of Previous Day" at bounding box center [76, 79] width 60 height 9
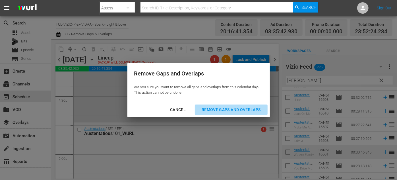
click at [220, 110] on div "Remove Gaps and Overlaps" at bounding box center [231, 109] width 68 height 7
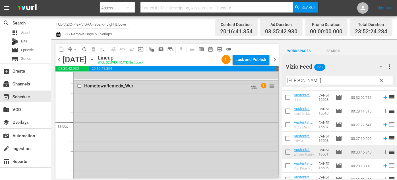
scroll to position [2616, 0]
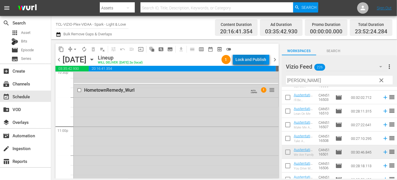
click at [246, 56] on div "Lock and Publish" at bounding box center [251, 59] width 31 height 10
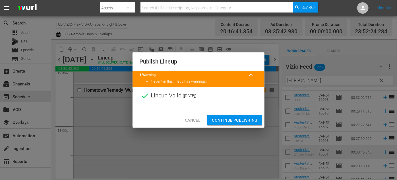
click at [236, 118] on span "Continue Publishing" at bounding box center [235, 120] width 46 height 7
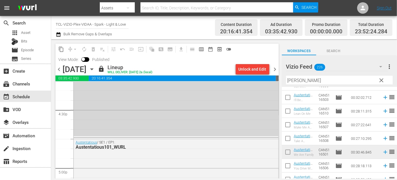
scroll to position [1875, 0]
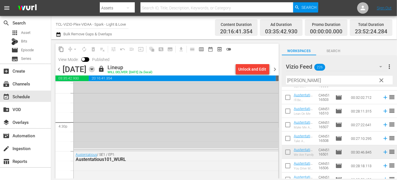
click at [95, 69] on icon "button" at bounding box center [92, 69] width 6 height 6
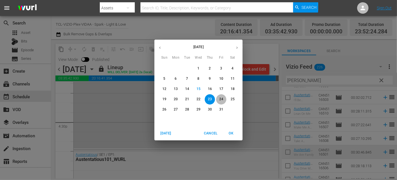
click at [221, 97] on p "24" at bounding box center [221, 99] width 4 height 5
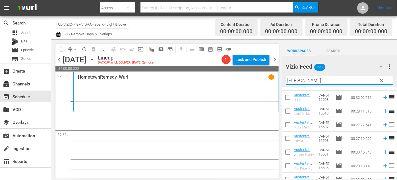
drag, startPoint x: 319, startPoint y: 81, endPoint x: 289, endPoint y: 80, distance: 30.2
click at [289, 80] on input "[PERSON_NAME]" at bounding box center [339, 80] width 107 height 9
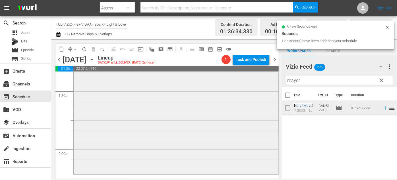
scroll to position [207, 0]
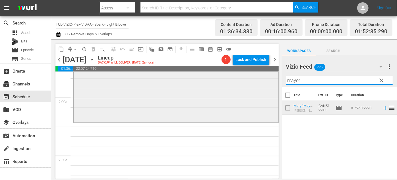
drag, startPoint x: 306, startPoint y: 81, endPoint x: 268, endPoint y: 81, distance: 38.1
click at [267, 81] on div "content_copy compress arrow_drop_down autorenew_outlined delete_forever_outline…" at bounding box center [224, 108] width 346 height 139
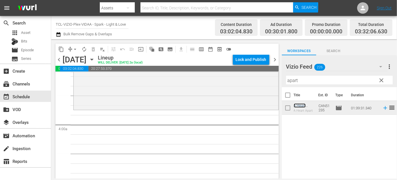
scroll to position [414, 0]
drag, startPoint x: 306, startPoint y: 79, endPoint x: 259, endPoint y: 82, distance: 47.3
click at [259, 82] on div "content_copy compress arrow_drop_down autorenew_outlined delete_forever_outline…" at bounding box center [224, 108] width 346 height 139
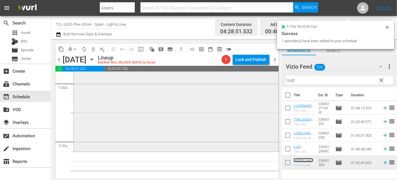
scroll to position [621, 0]
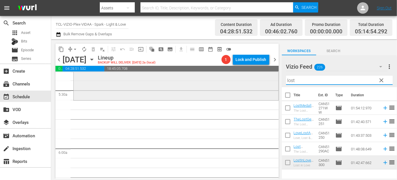
drag, startPoint x: 302, startPoint y: 81, endPoint x: 244, endPoint y: 81, distance: 57.5
click at [244, 81] on div "content_copy compress arrow_drop_down autorenew_outlined delete_forever_outline…" at bounding box center [224, 108] width 346 height 139
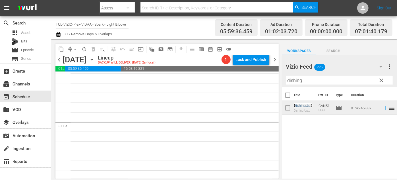
scroll to position [828, 0]
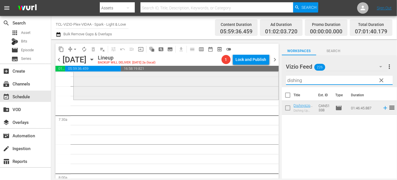
drag, startPoint x: 310, startPoint y: 83, endPoint x: 262, endPoint y: 82, distance: 48.1
click at [262, 82] on div "content_copy compress arrow_drop_down autorenew_outlined delete_forever_outline…" at bounding box center [224, 108] width 346 height 139
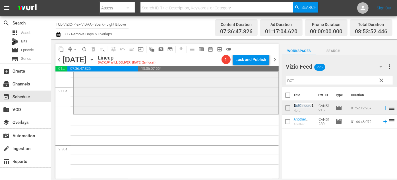
scroll to position [1035, 0]
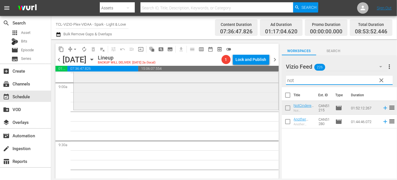
drag, startPoint x: 304, startPoint y: 81, endPoint x: 271, endPoint y: 80, distance: 33.0
click at [271, 80] on div "content_copy compress arrow_drop_down autorenew_outlined delete_forever_outline…" at bounding box center [224, 108] width 346 height 139
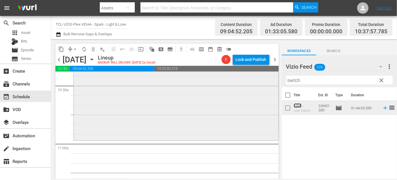
scroll to position [1241, 0]
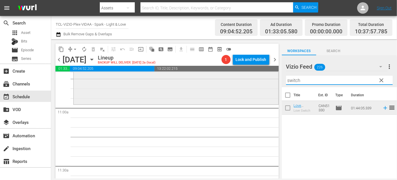
drag, startPoint x: 306, startPoint y: 82, endPoint x: 269, endPoint y: 81, distance: 37.6
click at [269, 81] on div "content_copy compress arrow_drop_down autorenew_outlined delete_forever_outline…" at bounding box center [224, 108] width 346 height 139
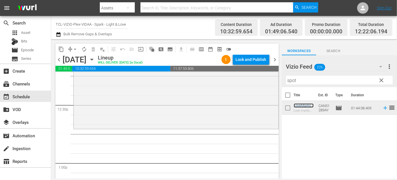
scroll to position [1423, 0]
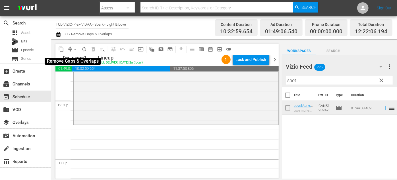
click at [75, 50] on span "arrow_drop_down" at bounding box center [75, 49] width 6 height 6
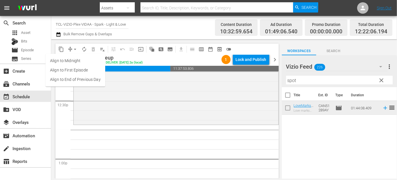
click at [89, 80] on li "Align to End of Previous Day" at bounding box center [76, 79] width 60 height 9
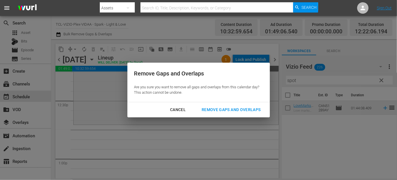
click at [226, 107] on div "Remove Gaps and Overlaps" at bounding box center [231, 109] width 68 height 7
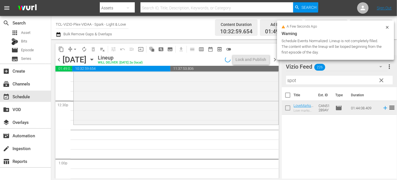
click at [84, 48] on span "autorenew_outlined" at bounding box center [84, 49] width 6 height 6
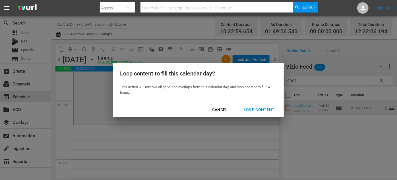
click at [257, 108] on div "Loop Content" at bounding box center [259, 109] width 40 height 7
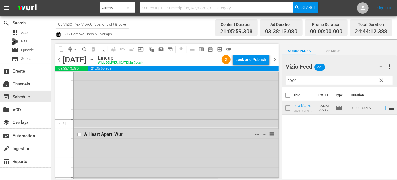
scroll to position [1634, 0]
click at [79, 135] on input "checkbox" at bounding box center [80, 136] width 6 height 5
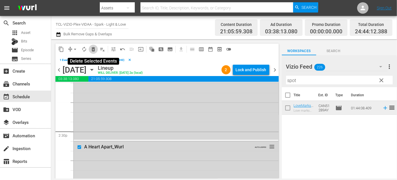
click at [94, 49] on span "delete_forever_outlined" at bounding box center [93, 49] width 6 height 6
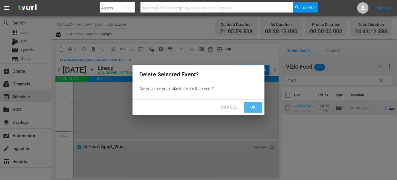
click at [252, 109] on span "Ok" at bounding box center [253, 107] width 9 height 7
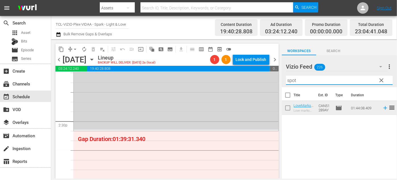
drag, startPoint x: 301, startPoint y: 81, endPoint x: 281, endPoint y: 80, distance: 20.5
click at [281, 80] on div "content_copy compress arrow_drop_down autorenew_outlined delete_forever_outline…" at bounding box center [224, 108] width 346 height 139
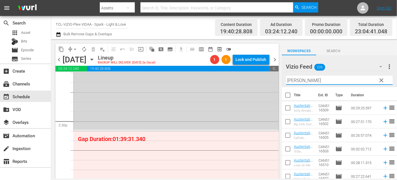
click at [285, 79] on div "Vizio Feed 226 Vizio Feed more_vert clear Filter by Title Austen" at bounding box center [339, 71] width 115 height 32
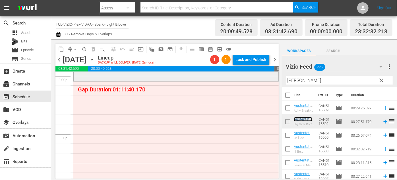
scroll to position [1712, 0]
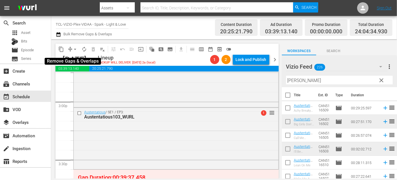
click at [77, 48] on span "arrow_drop_down" at bounding box center [75, 49] width 6 height 6
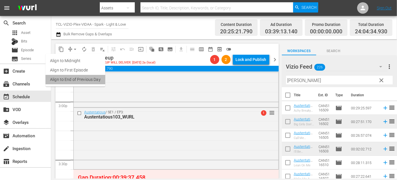
click at [86, 77] on li "Align to End of Previous Day" at bounding box center [76, 79] width 60 height 9
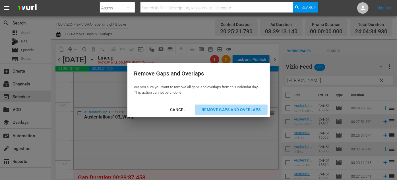
click at [213, 109] on div "Remove Gaps and Overlaps" at bounding box center [231, 109] width 68 height 7
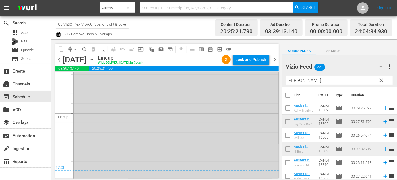
scroll to position [2728, 0]
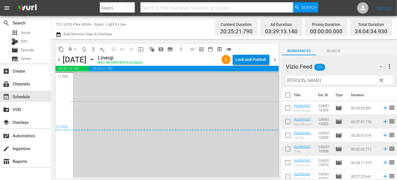
click at [248, 60] on div "Lock and Publish" at bounding box center [251, 59] width 31 height 10
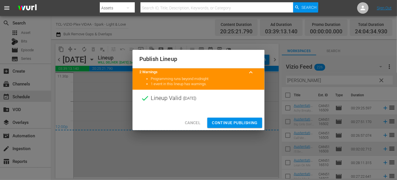
click at [236, 126] on button "Continue Publishing" at bounding box center [234, 123] width 55 height 11
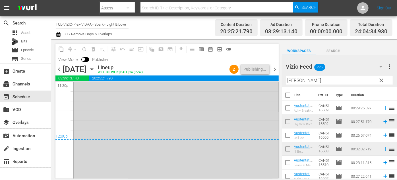
click at [95, 69] on icon "button" at bounding box center [92, 69] width 6 height 6
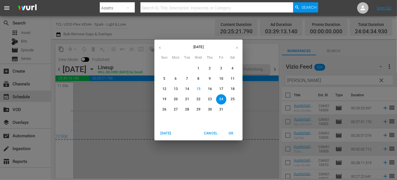
click at [230, 98] on span "25" at bounding box center [233, 99] width 10 height 5
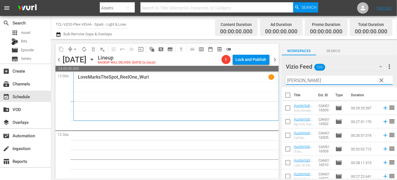
drag, startPoint x: 307, startPoint y: 81, endPoint x: 277, endPoint y: 76, distance: 29.9
click at [277, 76] on div "content_copy compress arrow_drop_down autorenew_outlined delete_forever_outline…" at bounding box center [224, 108] width 346 height 139
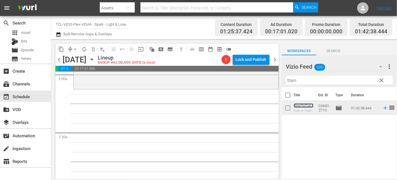
scroll to position [233, 0]
drag, startPoint x: 304, startPoint y: 81, endPoint x: 258, endPoint y: 77, distance: 46.3
click at [258, 77] on div "content_copy compress arrow_drop_down autorenew_outlined delete_forever_outline…" at bounding box center [224, 108] width 346 height 139
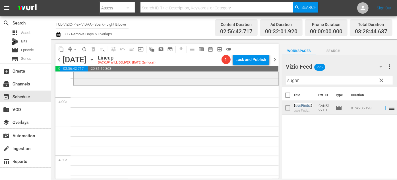
scroll to position [440, 0]
drag, startPoint x: 305, startPoint y: 81, endPoint x: 273, endPoint y: 81, distance: 31.9
click at [273, 81] on div "content_copy compress arrow_drop_down autorenew_outlined delete_forever_outline…" at bounding box center [224, 108] width 346 height 139
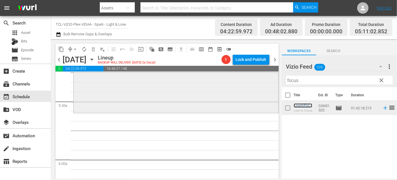
scroll to position [621, 0]
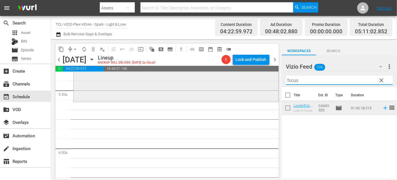
drag, startPoint x: 310, startPoint y: 82, endPoint x: 247, endPoint y: 80, distance: 63.5
click at [247, 80] on div "content_copy compress arrow_drop_down autorenew_outlined delete_forever_outline…" at bounding box center [224, 108] width 346 height 139
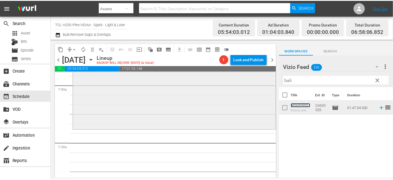
scroll to position [802, 0]
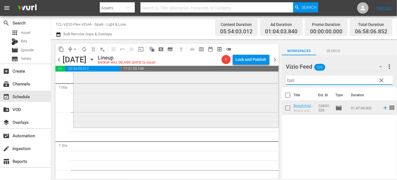
drag, startPoint x: 306, startPoint y: 79, endPoint x: 262, endPoint y: 76, distance: 44.8
click at [262, 76] on div "content_copy compress arrow_drop_down autorenew_outlined delete_forever_outline…" at bounding box center [224, 108] width 346 height 139
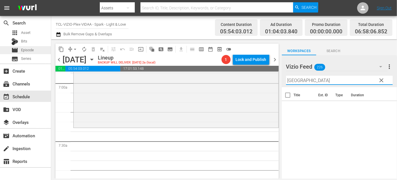
type input "Paris"
click at [31, 48] on span "Episode" at bounding box center [27, 50] width 13 height 6
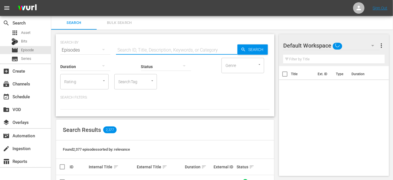
click at [137, 48] on input "text" at bounding box center [176, 50] width 121 height 14
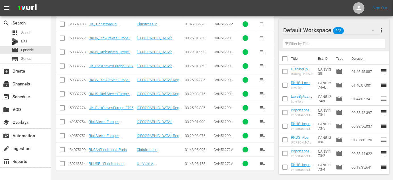
scroll to position [80, 0]
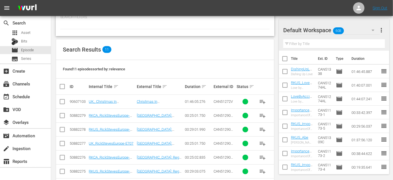
type input "Paris"
click at [61, 103] on input "checkbox" at bounding box center [62, 102] width 7 height 7
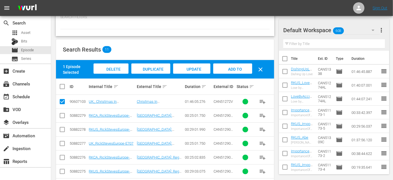
click at [149, 68] on span "Duplicate Episode" at bounding box center [150, 74] width 25 height 15
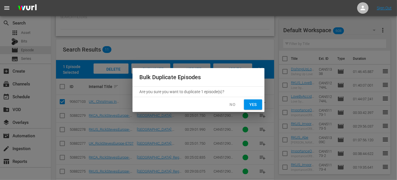
click at [253, 103] on span "Yes" at bounding box center [253, 104] width 9 height 7
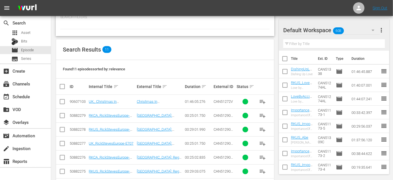
click at [61, 100] on input "checkbox" at bounding box center [62, 102] width 7 height 7
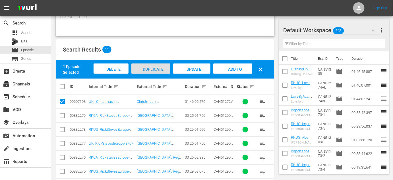
click at [138, 68] on span "Duplicate Episode" at bounding box center [150, 74] width 25 height 15
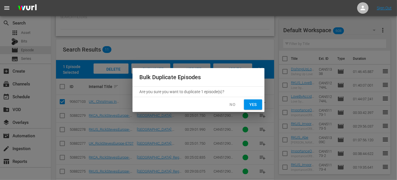
click at [253, 104] on span "Yes" at bounding box center [253, 104] width 9 height 7
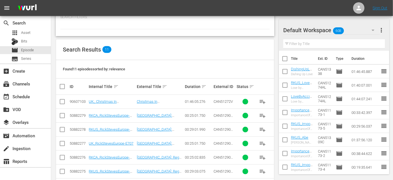
click at [60, 100] on input "checkbox" at bounding box center [62, 102] width 7 height 7
checkbox input "true"
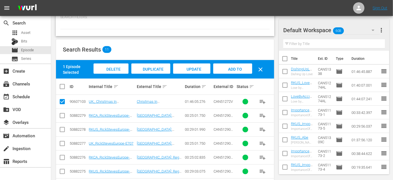
scroll to position [158, 0]
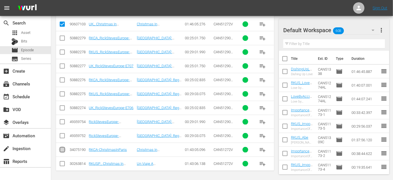
click at [61, 148] on input "checkbox" at bounding box center [62, 150] width 7 height 7
checkbox input "true"
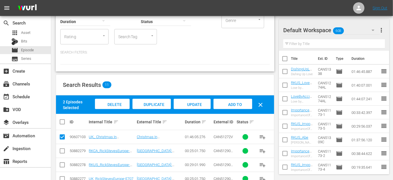
scroll to position [28, 0]
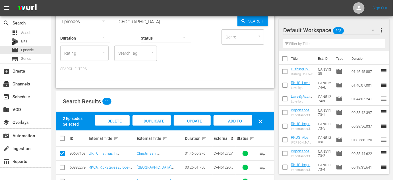
click at [157, 119] on span "Duplicate Episode" at bounding box center [151, 126] width 25 height 15
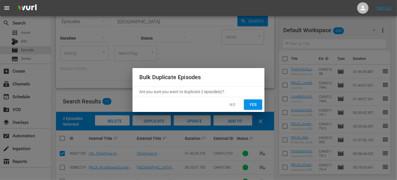
click at [255, 104] on span "Yes" at bounding box center [253, 104] width 9 height 7
checkbox input "false"
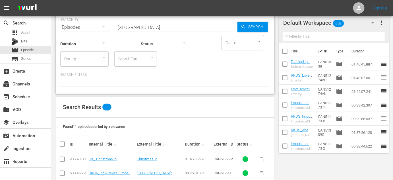
scroll to position [0, 0]
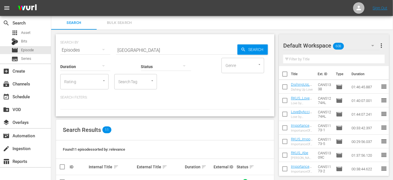
click at [117, 50] on input "Paris" at bounding box center [176, 50] width 121 height 14
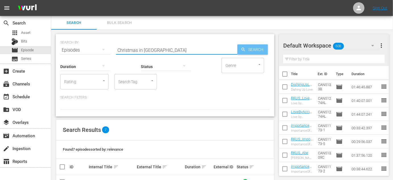
type input "Christmas in Paris"
click at [250, 45] on span "Search" at bounding box center [257, 49] width 22 height 10
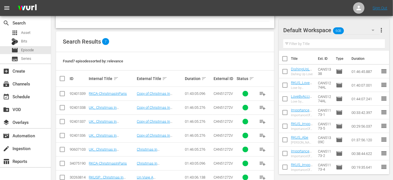
scroll to position [102, 0]
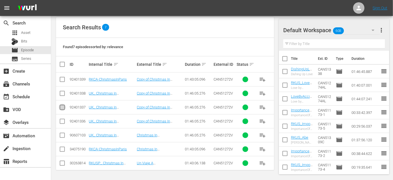
click at [61, 105] on input "checkbox" at bounding box center [62, 108] width 7 height 7
checkbox input "true"
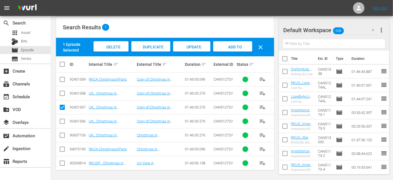
click at [61, 122] on input "checkbox" at bounding box center [62, 122] width 7 height 7
checkbox input "true"
click at [113, 46] on span "Delete Episodes" at bounding box center [112, 52] width 23 height 15
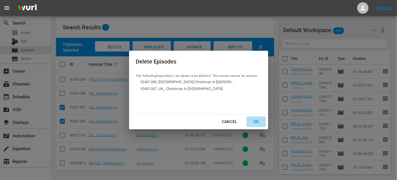
click at [256, 121] on div "OK" at bounding box center [256, 121] width 15 height 7
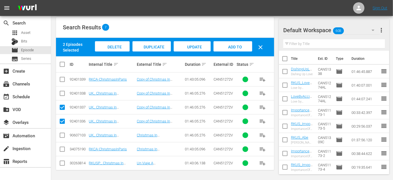
click at [109, 45] on span "Delete Episodes" at bounding box center [112, 52] width 23 height 15
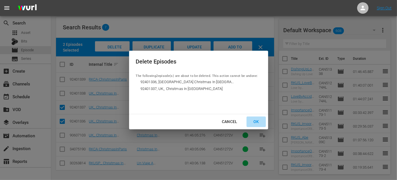
click at [256, 121] on div "OK" at bounding box center [256, 121] width 15 height 7
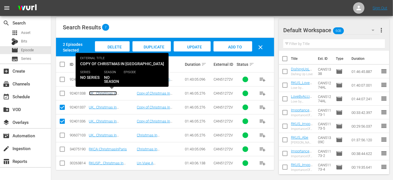
click at [97, 92] on link "UK_ Christmas In [GEOGRAPHIC_DATA]" at bounding box center [106, 95] width 34 height 9
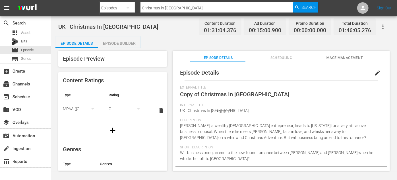
click at [370, 73] on div "ERROR..." at bounding box center [223, 111] width 337 height 127
click at [368, 74] on div "ERROR..." at bounding box center [223, 111] width 337 height 127
click at [369, 71] on div "ERROR..." at bounding box center [223, 111] width 337 height 127
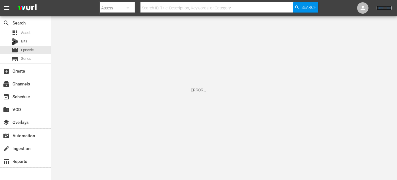
click at [387, 9] on link "Sign Out" at bounding box center [384, 8] width 15 height 5
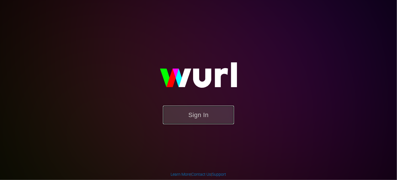
click at [195, 113] on button "Sign In" at bounding box center [198, 115] width 71 height 18
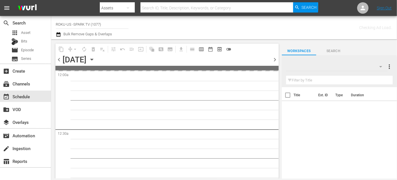
type input "ROKU-US -SPARK TV (1077)"
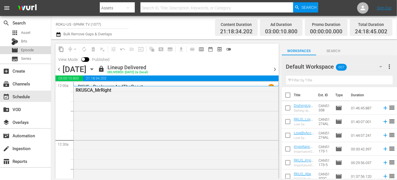
click at [32, 46] on div "movie Episode" at bounding box center [22, 50] width 22 height 8
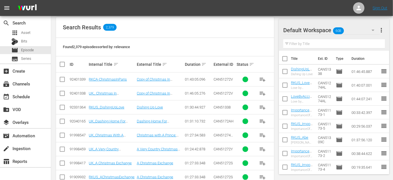
scroll to position [103, 0]
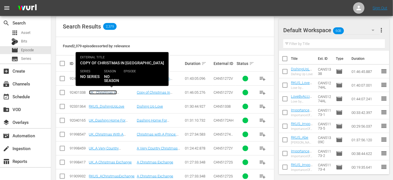
click at [114, 92] on link "UK_ Christmas In [GEOGRAPHIC_DATA]" at bounding box center [106, 94] width 34 height 9
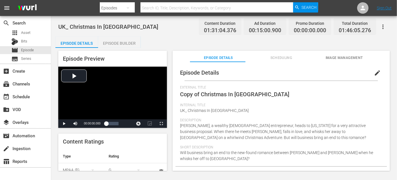
click at [374, 73] on span "edit" at bounding box center [377, 72] width 7 height 7
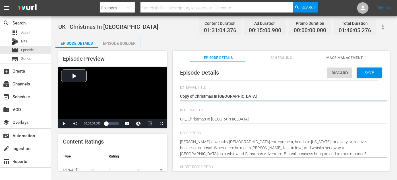
type input "No Series"
click at [196, 94] on textarea "Copy of Christmas In [GEOGRAPHIC_DATA]" at bounding box center [280, 96] width 200 height 7
type textarea "Copy ofChristmas In [GEOGRAPHIC_DATA]"
type textarea "Copy oChristmas In [GEOGRAPHIC_DATA]"
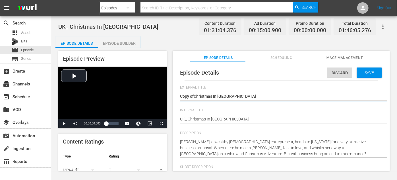
type textarea "Copy oChristmas In [GEOGRAPHIC_DATA]"
type textarea "Copy Christmas In [GEOGRAPHIC_DATA]"
type textarea "CopyChristmas In [GEOGRAPHIC_DATA]"
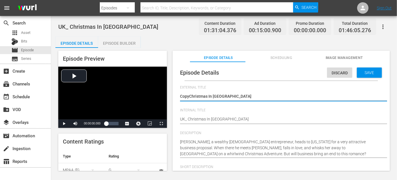
type textarea "CopChristmas In [GEOGRAPHIC_DATA]"
type textarea "CoChristmas In [GEOGRAPHIC_DATA]"
type textarea "CChristmas In [GEOGRAPHIC_DATA]"
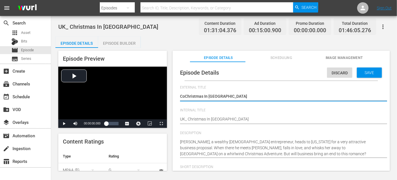
type textarea "CChristmas In [GEOGRAPHIC_DATA]"
type textarea "Christmas In [GEOGRAPHIC_DATA]"
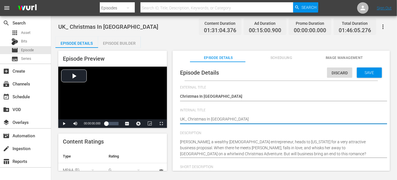
type textarea "UK_Christmas In [GEOGRAPHIC_DATA]"
type textarea "UKChristmas In [GEOGRAPHIC_DATA]"
type textarea "UChristmas In [GEOGRAPHIC_DATA]"
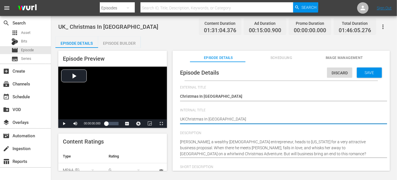
type textarea "UChristmas In [GEOGRAPHIC_DATA]"
type textarea "Christmas In [GEOGRAPHIC_DATA]"
click at [216, 120] on textarea "UK_ Christmas In [GEOGRAPHIC_DATA]" at bounding box center [280, 119] width 200 height 7
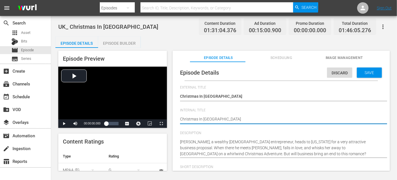
type textarea "Christmas In [GEOGRAPHIC_DATA]"
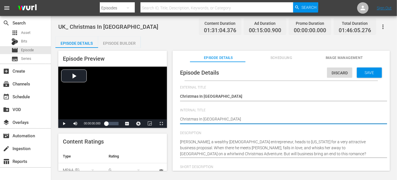
type textarea "Christmas In [GEOGRAPHIC_DATA]"
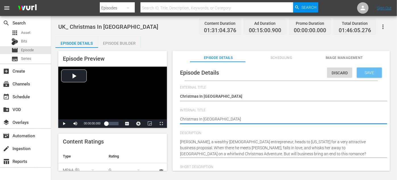
click at [357, 69] on div "Save" at bounding box center [369, 72] width 25 height 10
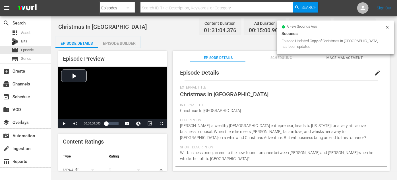
click at [123, 42] on div "Episode Builder" at bounding box center [119, 43] width 43 height 14
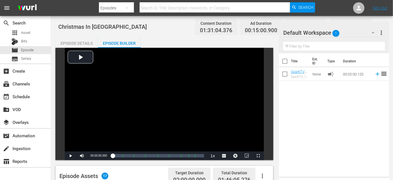
scroll to position [103, 0]
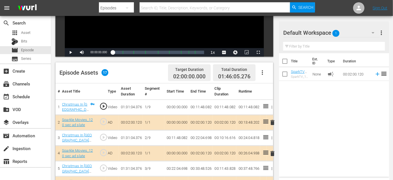
click at [262, 72] on icon "button" at bounding box center [262, 72] width 7 height 7
click at [269, 89] on div "Clear Ads" at bounding box center [280, 89] width 39 height 14
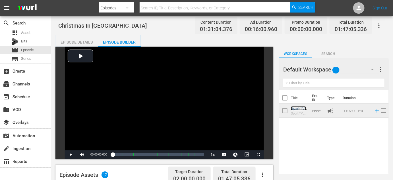
scroll to position [0, 0]
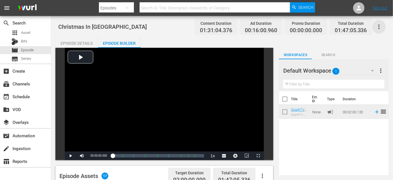
click at [378, 26] on icon "button" at bounding box center [379, 26] width 7 height 7
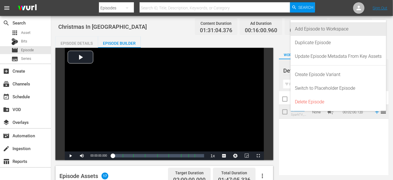
click at [319, 32] on div "Add Episode to Workspace" at bounding box center [338, 29] width 87 height 14
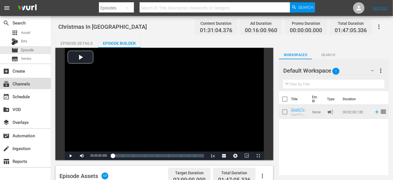
click at [24, 85] on div "subscriptions Channels" at bounding box center [16, 82] width 32 height 5
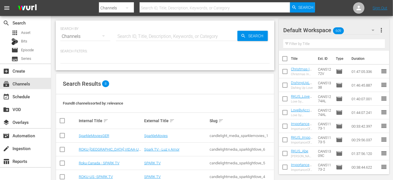
scroll to position [68, 0]
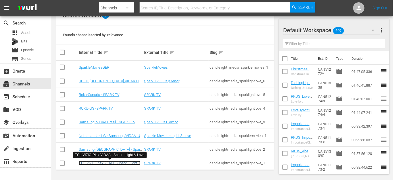
click at [116, 163] on link "TCL-VIZIO-Plex-VIDAA - Spark - Light & Love" at bounding box center [110, 165] width 62 height 9
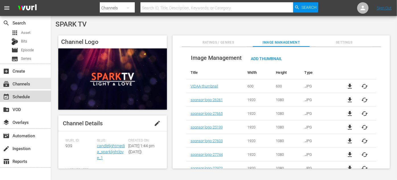
click at [13, 96] on div "event_available Schedule" at bounding box center [16, 95] width 32 height 5
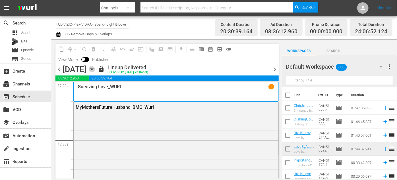
click at [95, 70] on icon "button" at bounding box center [92, 69] width 6 height 6
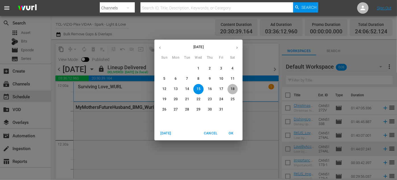
click at [230, 90] on span "18" at bounding box center [233, 88] width 10 height 5
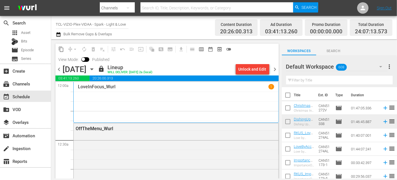
click at [93, 69] on icon "button" at bounding box center [91, 69] width 3 height 1
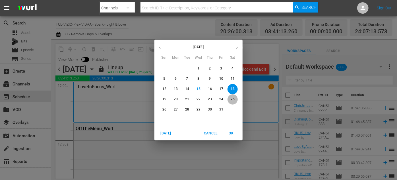
click at [233, 98] on p "25" at bounding box center [233, 99] width 4 height 5
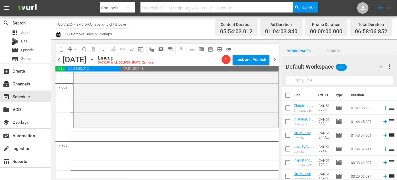
scroll to position [828, 0]
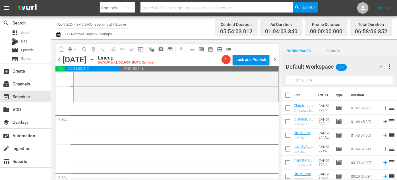
click at [288, 109] on input "checkbox" at bounding box center [288, 109] width 12 height 12
checkbox input "true"
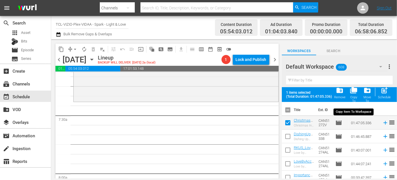
click at [355, 92] on span "folder_copy" at bounding box center [354, 90] width 8 height 8
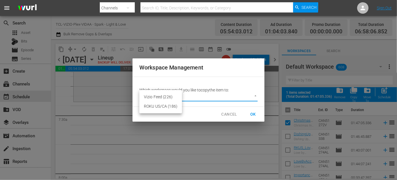
click at [256, 97] on body "menu Search By Channels Search ID, Title, Description, Keywords, or Category Se…" at bounding box center [198, 90] width 397 height 180
click at [164, 96] on li "Vizio Feed (226)" at bounding box center [160, 96] width 43 height 9
type input "2229"
click at [255, 114] on span "OK" at bounding box center [253, 114] width 9 height 7
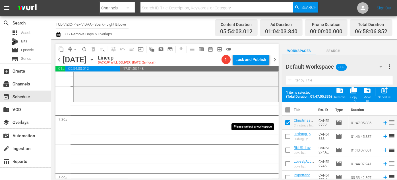
checkbox input "false"
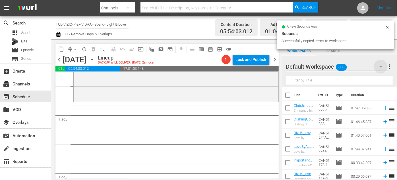
click at [380, 67] on icon "button" at bounding box center [381, 66] width 7 height 7
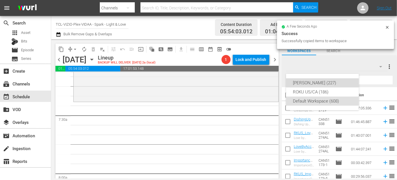
click at [306, 84] on div "[PERSON_NAME] (227)" at bounding box center [322, 82] width 59 height 9
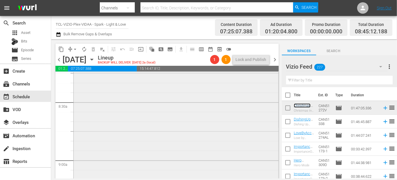
scroll to position [1035, 0]
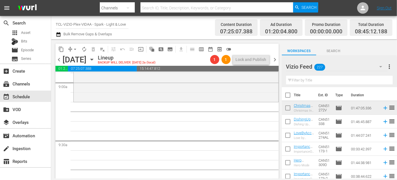
click at [306, 79] on input "text" at bounding box center [339, 80] width 107 height 9
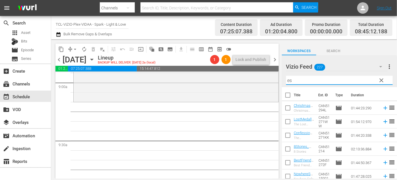
type input "e"
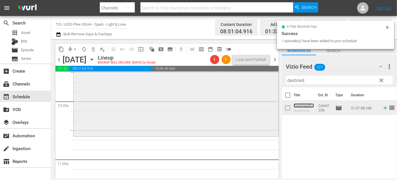
scroll to position [1216, 0]
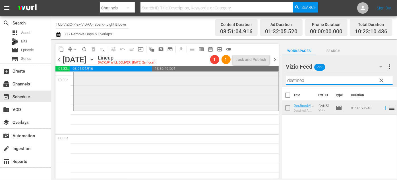
drag, startPoint x: 307, startPoint y: 81, endPoint x: 252, endPoint y: 80, distance: 55.5
click at [249, 80] on div "content_copy compress arrow_drop_down autorenew_outlined delete_forever_outline…" at bounding box center [224, 108] width 346 height 139
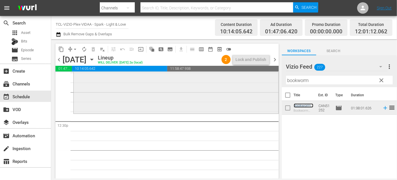
scroll to position [1371, 0]
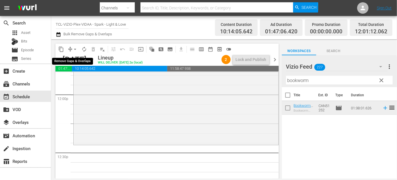
click at [74, 50] on span "arrow_drop_down" at bounding box center [75, 49] width 6 height 6
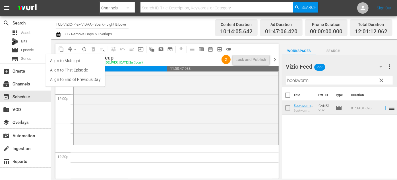
click at [83, 79] on li "Align to End of Previous Day" at bounding box center [76, 79] width 60 height 9
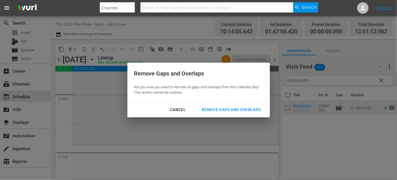
click at [208, 107] on div "Remove Gaps and Overlaps" at bounding box center [231, 109] width 68 height 7
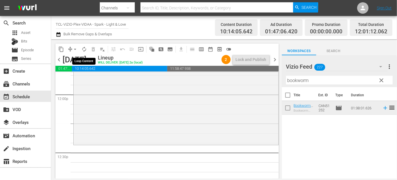
click at [85, 50] on span "autorenew_outlined" at bounding box center [84, 49] width 6 height 6
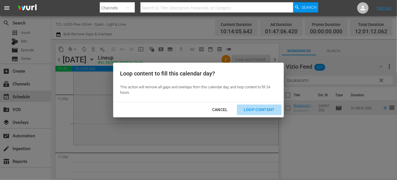
click at [265, 109] on div "Loop Content" at bounding box center [259, 109] width 40 height 7
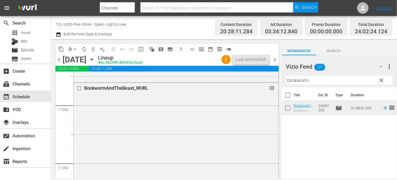
scroll to position [1218, 0]
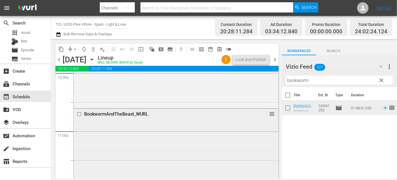
click at [79, 114] on input "checkbox" at bounding box center [80, 114] width 6 height 5
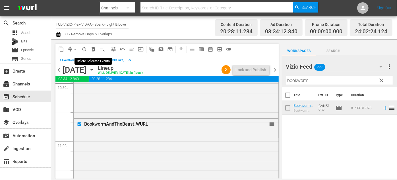
click at [91, 50] on span "delete_forever_outlined" at bounding box center [93, 49] width 6 height 6
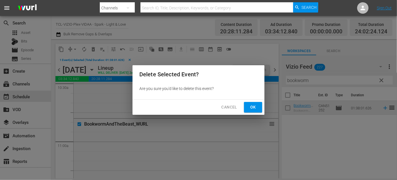
click at [256, 108] on span "Ok" at bounding box center [253, 107] width 9 height 7
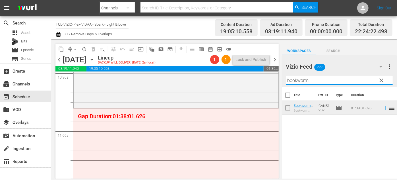
drag, startPoint x: 318, startPoint y: 82, endPoint x: 275, endPoint y: 81, distance: 42.7
click at [275, 81] on div "content_copy compress arrow_drop_down autorenew_outlined delete_forever_outline…" at bounding box center [224, 108] width 346 height 139
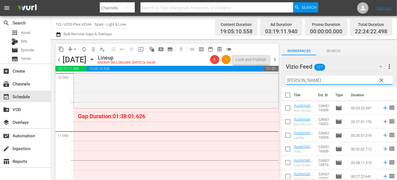
click at [282, 83] on div "Vizio Feed 227 Vizio Feed more_vert clear Filter by Title [PERSON_NAME]" at bounding box center [339, 71] width 115 height 32
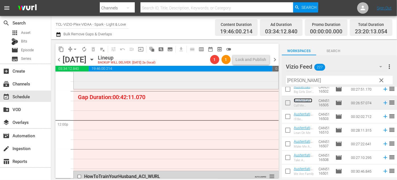
scroll to position [1348, 0]
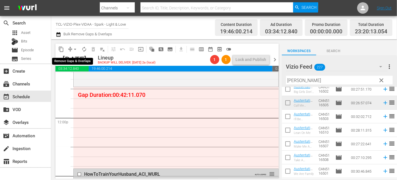
click at [76, 50] on span "arrow_drop_down" at bounding box center [75, 49] width 6 height 6
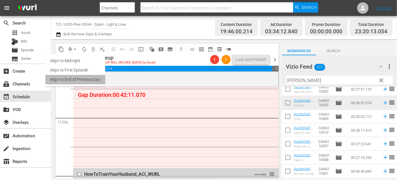
click at [86, 79] on li "Align to End of Previous Day" at bounding box center [76, 79] width 60 height 9
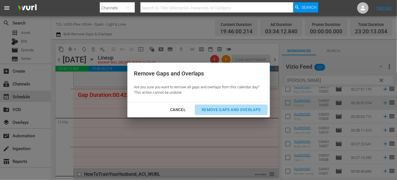
click at [214, 110] on div "Remove Gaps and Overlaps" at bounding box center [231, 109] width 68 height 7
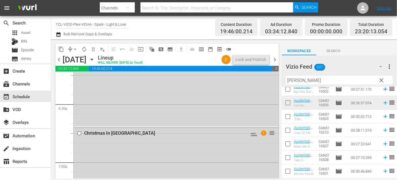
scroll to position [2124, 0]
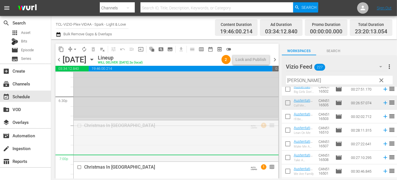
drag, startPoint x: 269, startPoint y: 126, endPoint x: 250, endPoint y: 157, distance: 35.9
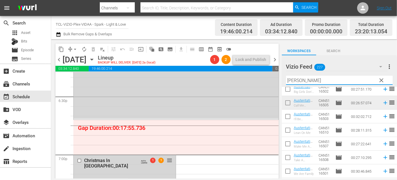
drag, startPoint x: 309, startPoint y: 82, endPoint x: 294, endPoint y: 82, distance: 15.6
click at [294, 82] on input "[PERSON_NAME]" at bounding box center [339, 80] width 107 height 9
click at [279, 83] on div "content_copy compress arrow_drop_down autorenew_outlined delete_forever_outline…" at bounding box center [224, 108] width 346 height 139
click at [306, 80] on input "[PERSON_NAME]" at bounding box center [339, 80] width 107 height 9
drag, startPoint x: 306, startPoint y: 80, endPoint x: 286, endPoint y: 80, distance: 19.6
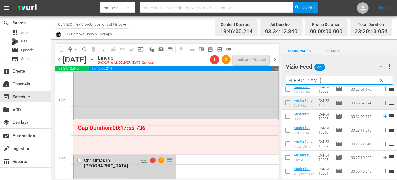
click at [286, 80] on input "[PERSON_NAME]" at bounding box center [339, 80] width 107 height 9
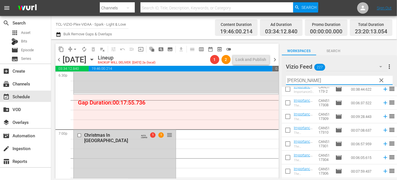
scroll to position [2149, 0]
click at [283, 77] on div "Vizio Feed 227 Vizio Feed more_vert clear Filter by Title [PERSON_NAME]" at bounding box center [339, 71] width 115 height 32
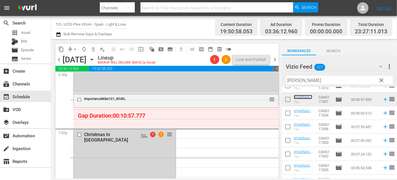
scroll to position [84, 0]
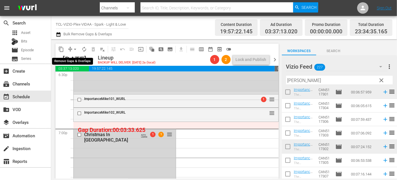
click at [75, 49] on span "arrow_drop_down" at bounding box center [75, 49] width 6 height 6
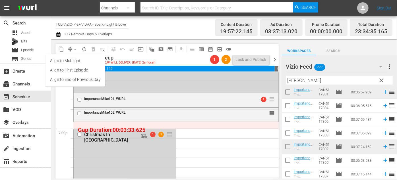
click at [86, 79] on li "Align to End of Previous Day" at bounding box center [76, 79] width 60 height 9
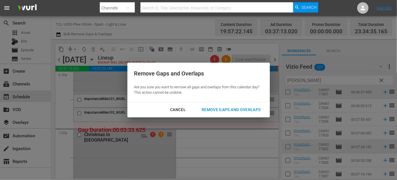
click at [219, 109] on div "Remove Gaps and Overlaps" at bounding box center [231, 109] width 68 height 7
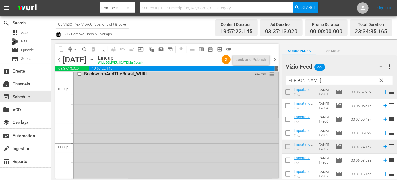
scroll to position [2680, 0]
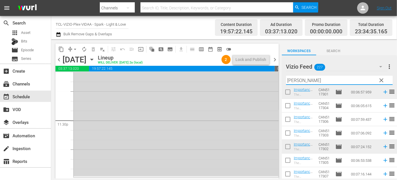
drag, startPoint x: 298, startPoint y: 76, endPoint x: 277, endPoint y: 80, distance: 21.9
click at [277, 80] on div "content_copy compress arrow_drop_down autorenew_outlined delete_forever_outline…" at bounding box center [224, 108] width 346 height 139
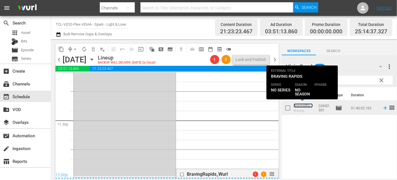
scroll to position [2684, 0]
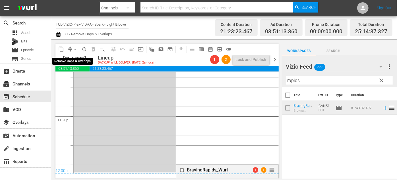
click at [75, 49] on span "arrow_drop_down" at bounding box center [75, 49] width 6 height 6
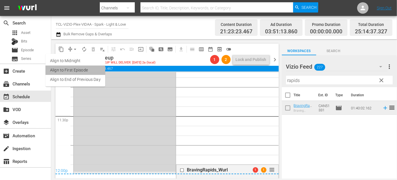
click at [80, 74] on li "Align to First Episode" at bounding box center [76, 69] width 60 height 9
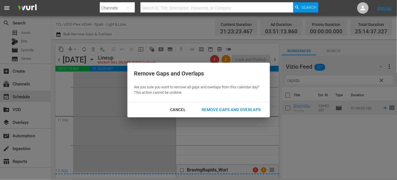
click at [175, 109] on div "Cancel" at bounding box center [178, 109] width 25 height 7
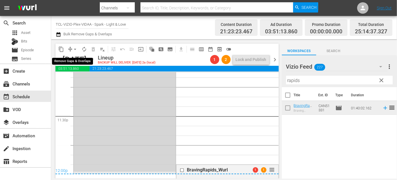
click at [74, 50] on span "arrow_drop_down" at bounding box center [75, 49] width 6 height 6
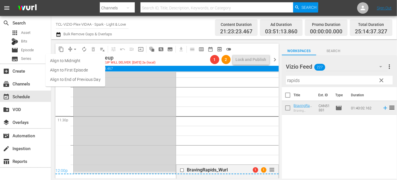
click at [86, 81] on li "Align to End of Previous Day" at bounding box center [76, 79] width 60 height 9
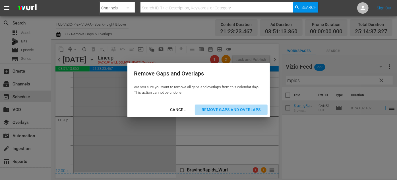
click at [223, 107] on button "Remove Gaps and Overlaps" at bounding box center [231, 109] width 73 height 11
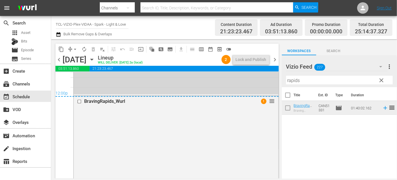
scroll to position [2743, 0]
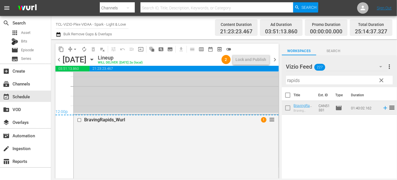
click at [154, 106] on div "BookwormAndTheBeast_WURL AUTO-LOOPED reorder" at bounding box center [176, 19] width 205 height 188
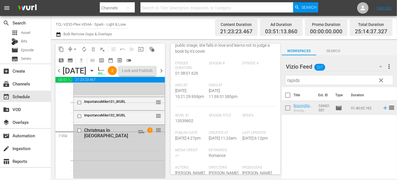
scroll to position [2148, 0]
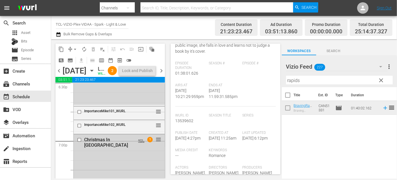
click at [93, 71] on icon "button" at bounding box center [91, 70] width 3 height 1
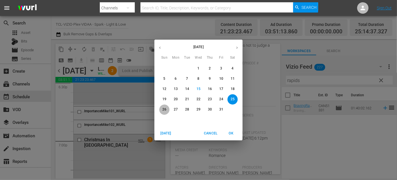
click at [162, 108] on p "26" at bounding box center [164, 109] width 4 height 5
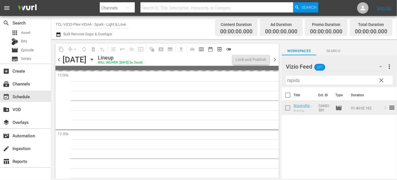
click at [93, 60] on icon "button" at bounding box center [91, 59] width 3 height 1
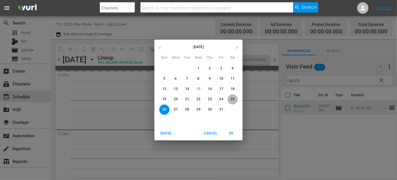
click at [235, 99] on span "25" at bounding box center [233, 99] width 10 height 5
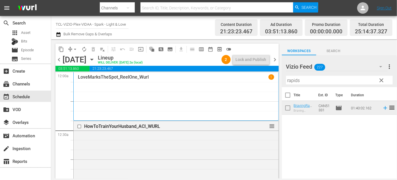
click at [95, 59] on icon "button" at bounding box center [92, 59] width 6 height 6
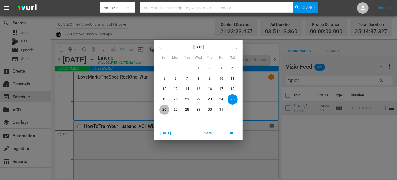
click at [162, 107] on span "26" at bounding box center [164, 109] width 10 height 5
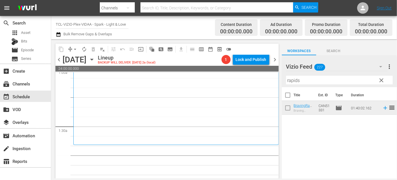
scroll to position [155, 0]
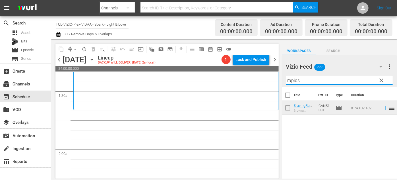
drag, startPoint x: 300, startPoint y: 81, endPoint x: 272, endPoint y: 82, distance: 28.2
click at [272, 82] on div "content_copy compress arrow_drop_down autorenew_outlined delete_forever_outline…" at bounding box center [224, 108] width 346 height 139
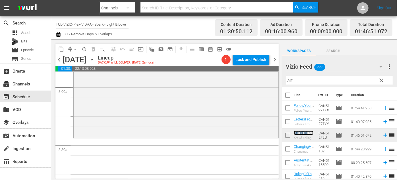
scroll to position [362, 0]
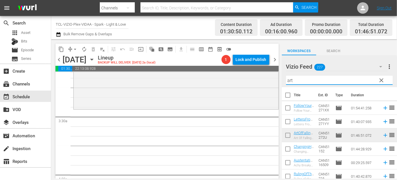
drag, startPoint x: 300, startPoint y: 80, endPoint x: 277, endPoint y: 80, distance: 22.8
click at [277, 80] on div "content_copy compress arrow_drop_down autorenew_outlined delete_forever_outline…" at bounding box center [224, 108] width 346 height 139
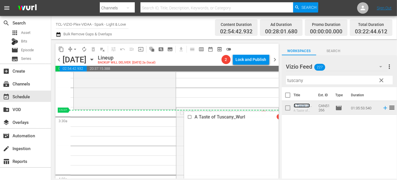
drag, startPoint x: 298, startPoint y: 106, endPoint x: 269, endPoint y: 114, distance: 31.1
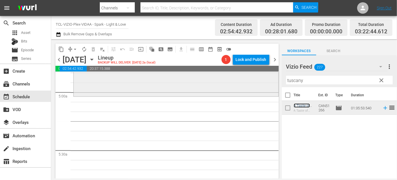
scroll to position [569, 0]
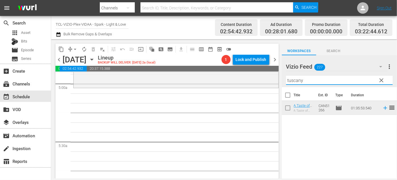
drag, startPoint x: 310, startPoint y: 78, endPoint x: 278, endPoint y: 79, distance: 31.9
click at [278, 79] on div "content_copy compress arrow_drop_down autorenew_outlined delete_forever_outline…" at bounding box center [224, 108] width 346 height 139
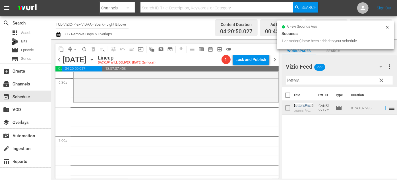
scroll to position [750, 0]
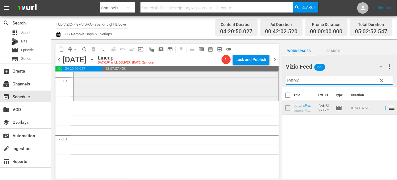
drag, startPoint x: 294, startPoint y: 80, endPoint x: 254, endPoint y: 80, distance: 39.8
click at [254, 80] on div "content_copy compress arrow_drop_down autorenew_outlined delete_forever_outline…" at bounding box center [224, 108] width 346 height 139
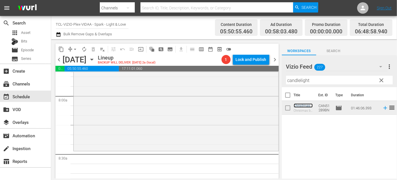
scroll to position [931, 0]
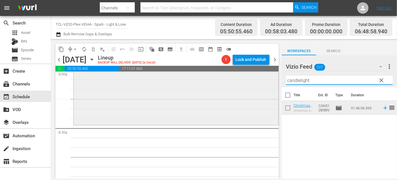
drag, startPoint x: 313, startPoint y: 80, endPoint x: 268, endPoint y: 80, distance: 45.2
click at [268, 80] on div "content_copy compress arrow_drop_down autorenew_outlined delete_forever_outline…" at bounding box center [224, 108] width 346 height 139
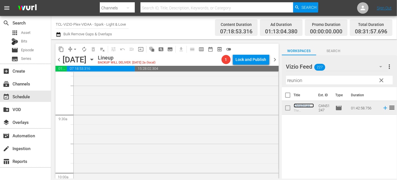
scroll to position [1164, 0]
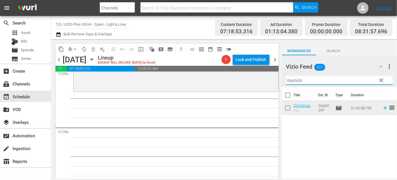
drag, startPoint x: 286, startPoint y: 82, endPoint x: 275, endPoint y: 82, distance: 10.5
click at [275, 82] on div "content_copy compress arrow_drop_down autorenew_outlined delete_forever_outline…" at bounding box center [224, 108] width 346 height 139
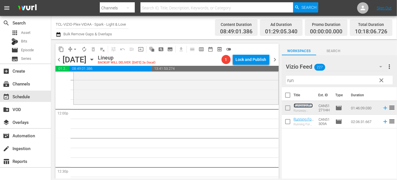
scroll to position [1371, 0]
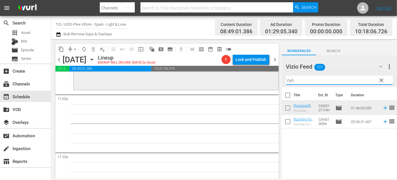
drag, startPoint x: 296, startPoint y: 80, endPoint x: 273, endPoint y: 79, distance: 22.5
click at [273, 79] on div "content_copy compress arrow_drop_down autorenew_outlined delete_forever_outline…" at bounding box center [224, 108] width 346 height 139
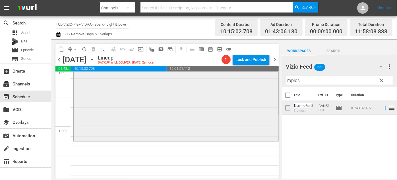
scroll to position [1552, 0]
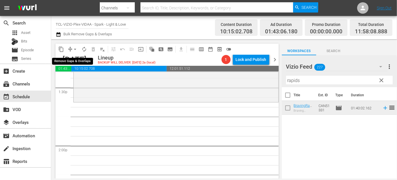
click at [76, 48] on span "arrow_drop_down" at bounding box center [75, 49] width 6 height 6
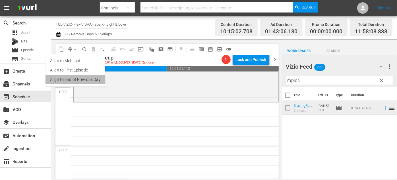
click at [85, 79] on li "Align to End of Previous Day" at bounding box center [76, 79] width 60 height 9
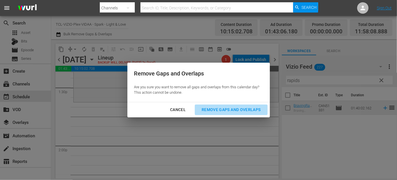
click at [214, 108] on div "Remove Gaps and Overlaps" at bounding box center [231, 109] width 68 height 7
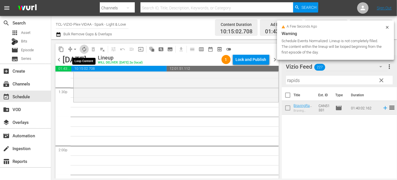
click at [83, 48] on span "autorenew_outlined" at bounding box center [84, 49] width 6 height 6
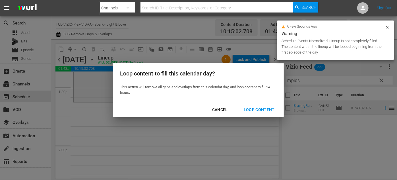
click at [257, 108] on div "Loop Content" at bounding box center [259, 109] width 40 height 7
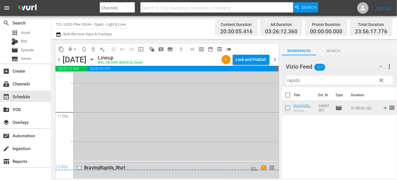
scroll to position [2690, 0]
click at [79, 165] on div "12:00p" at bounding box center [166, 166] width 223 height 6
click at [136, 163] on div "12:00p" at bounding box center [166, 166] width 223 height 6
click at [137, 151] on div "RunawayRomance_ACI_WURL AUTO-LOOPED reorder" at bounding box center [176, 57] width 205 height 204
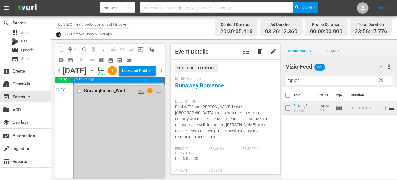
scroll to position [2775, 0]
click at [127, 129] on div "BravingRapids_Wurl AUTO-LOOPED 1 reorder" at bounding box center [119, 182] width 91 height 192
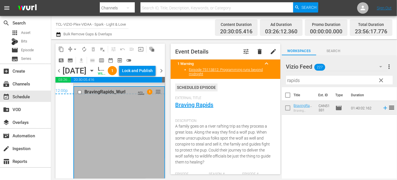
click at [80, 94] on input "checkbox" at bounding box center [80, 92] width 6 height 5
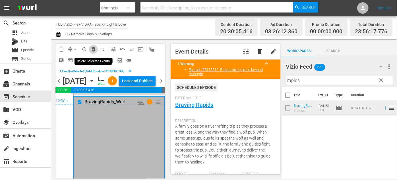
click at [92, 48] on span "delete_forever_outlined" at bounding box center [93, 49] width 6 height 6
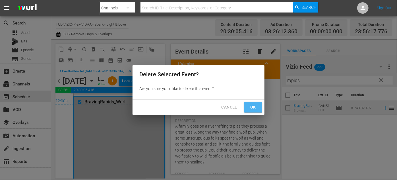
click at [252, 108] on span "Ok" at bounding box center [253, 107] width 9 height 7
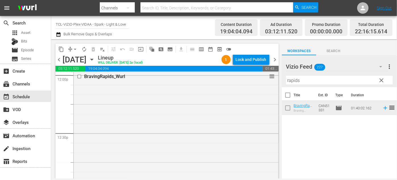
scroll to position [1335, 0]
click at [93, 59] on icon "button" at bounding box center [91, 59] width 3 height 1
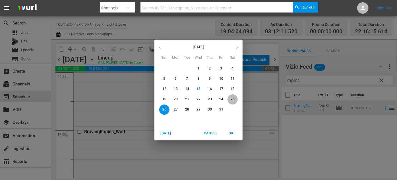
click at [234, 98] on p "25" at bounding box center [233, 99] width 4 height 5
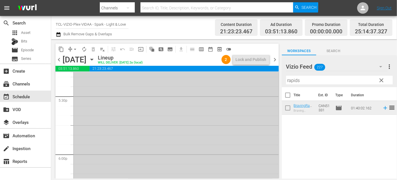
scroll to position [2137, 0]
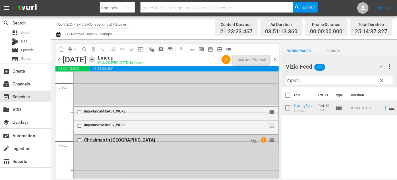
click at [93, 60] on icon "button" at bounding box center [91, 59] width 3 height 1
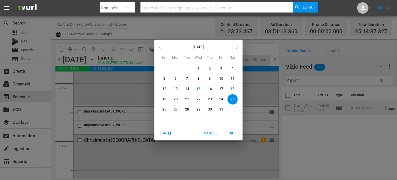
click at [164, 110] on p "26" at bounding box center [164, 109] width 4 height 5
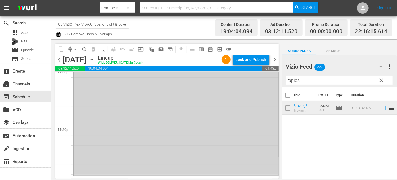
scroll to position [2680, 0]
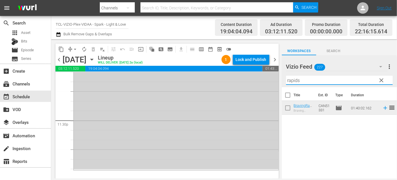
drag, startPoint x: 310, startPoint y: 80, endPoint x: 271, endPoint y: 78, distance: 39.3
click at [271, 78] on div "content_copy compress arrow_drop_down autorenew_outlined delete_forever_outline…" at bounding box center [224, 108] width 346 height 139
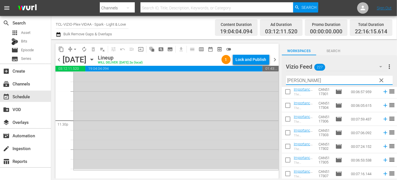
scroll to position [85, 0]
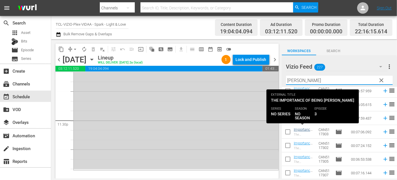
type input "[PERSON_NAME]"
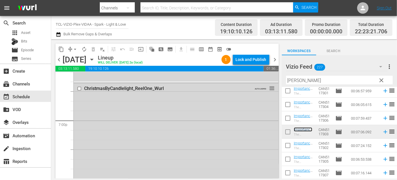
scroll to position [2163, 0]
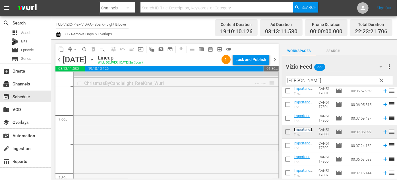
drag, startPoint x: 267, startPoint y: 83, endPoint x: 253, endPoint y: 121, distance: 41.4
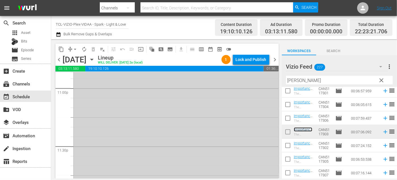
scroll to position [2686, 0]
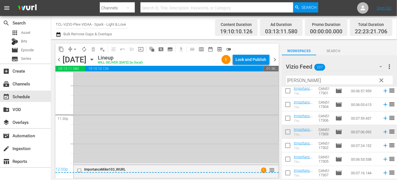
click at [77, 170] on div "12:00p" at bounding box center [166, 170] width 223 height 6
click at [80, 170] on div "12:00p" at bounding box center [166, 170] width 223 height 6
click at [79, 170] on div "12:00p" at bounding box center [166, 170] width 223 height 6
click at [138, 173] on div "ImportanceMike103_WURL" at bounding box center [162, 170] width 172 height 7
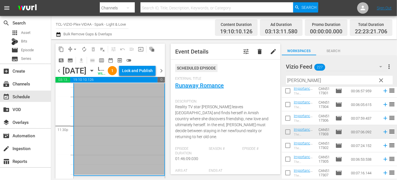
scroll to position [2706, 0]
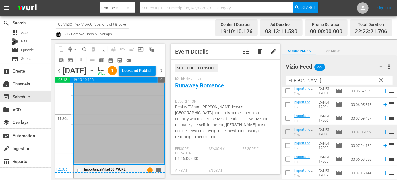
click at [120, 168] on div "12:00p" at bounding box center [110, 170] width 110 height 6
click at [79, 170] on div "12:00p" at bounding box center [110, 170] width 110 height 6
click at [128, 170] on div "12:00p" at bounding box center [110, 170] width 110 height 6
click at [127, 170] on div "12:00p" at bounding box center [110, 170] width 110 height 6
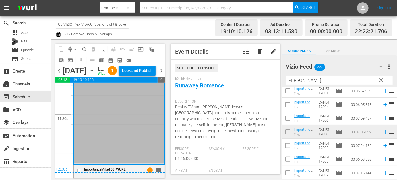
click at [79, 169] on div "12:00p" at bounding box center [110, 170] width 110 height 6
click at [79, 170] on div "12:00p" at bounding box center [110, 170] width 110 height 6
click at [81, 170] on div "12:00p" at bounding box center [110, 170] width 110 height 6
click at [78, 170] on div "12:00p" at bounding box center [110, 170] width 110 height 6
click at [121, 169] on div "12:00p" at bounding box center [110, 170] width 110 height 6
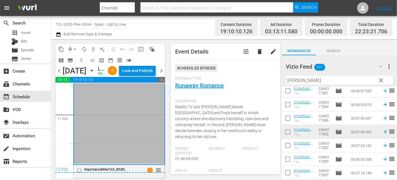
click at [80, 171] on div "12:00p" at bounding box center [110, 170] width 110 height 6
click at [78, 170] on div "12:00p" at bounding box center [110, 170] width 110 height 6
click at [77, 170] on div "12:00p" at bounding box center [110, 170] width 110 height 6
click at [78, 170] on div "12:00p" at bounding box center [110, 170] width 110 height 6
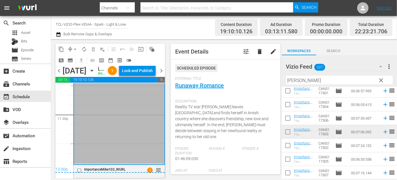
click at [78, 171] on div "12:00p" at bounding box center [110, 170] width 110 height 6
click at [81, 170] on div "12:00p" at bounding box center [110, 170] width 110 height 6
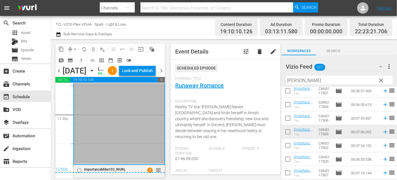
click at [78, 169] on div "12:00p" at bounding box center [110, 170] width 110 height 6
click at [80, 170] on div "12:00p" at bounding box center [110, 170] width 110 height 6
click at [92, 168] on div "12:00p" at bounding box center [110, 170] width 110 height 6
click at [91, 169] on div "12:00p" at bounding box center [110, 170] width 110 height 6
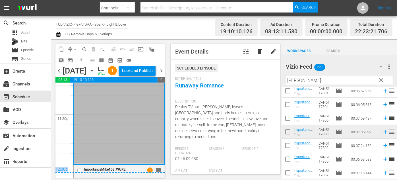
click at [91, 170] on div "12:00p" at bounding box center [110, 170] width 110 height 6
click at [88, 169] on div "12:00p" at bounding box center [110, 170] width 110 height 6
click at [81, 170] on div "12:00p" at bounding box center [110, 170] width 110 height 6
click at [81, 171] on div "12:00p" at bounding box center [110, 170] width 110 height 6
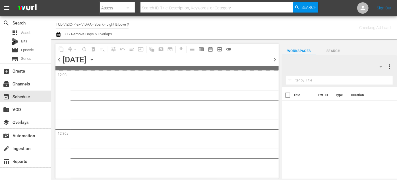
type input "TCL-VIZIO-Plex-VIDAA - Spark - Light & Love (939)"
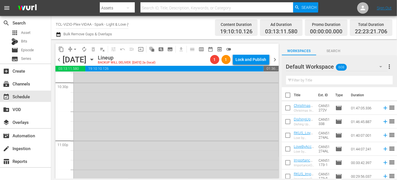
scroll to position [2686, 0]
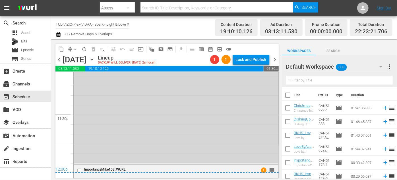
click at [79, 169] on div "12:00p" at bounding box center [166, 170] width 223 height 6
click at [79, 170] on div "12:00p" at bounding box center [166, 170] width 223 height 6
click at [126, 169] on div "12:00p" at bounding box center [166, 170] width 223 height 6
click at [126, 168] on div "12:00p" at bounding box center [166, 170] width 223 height 6
click at [130, 168] on div "12:00p" at bounding box center [166, 170] width 223 height 6
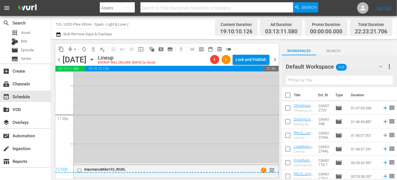
click at [79, 170] on div "12:00p" at bounding box center [166, 170] width 223 height 6
click at [80, 170] on div "12:00p" at bounding box center [166, 170] width 223 height 6
click at [152, 167] on div "12:00p" at bounding box center [166, 170] width 223 height 6
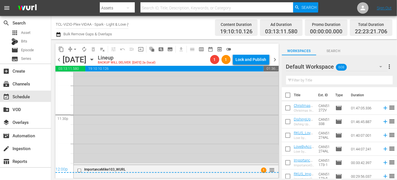
click at [156, 169] on div "12:00p" at bounding box center [166, 170] width 223 height 6
click at [114, 150] on div "RunawayRomance_ACI_WURL AUTO-LOOPED reorder" at bounding box center [176, 62] width 205 height 204
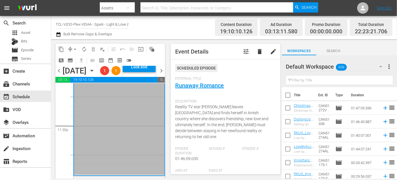
scroll to position [2716, 0]
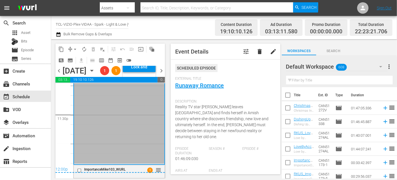
click at [136, 168] on div "12:00p" at bounding box center [110, 170] width 110 height 6
click at [108, 170] on div "12:00p" at bounding box center [110, 170] width 110 height 6
click at [79, 170] on div "12:00p" at bounding box center [110, 170] width 110 height 6
click at [87, 169] on div "12:00p" at bounding box center [110, 170] width 110 height 6
click at [77, 170] on div "12:00p" at bounding box center [110, 170] width 110 height 6
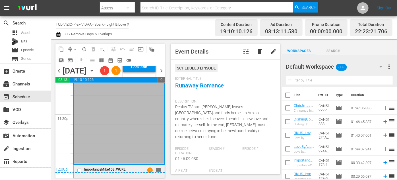
click at [91, 167] on div "ImportanceMike103_WURL" at bounding box center [111, 169] width 55 height 5
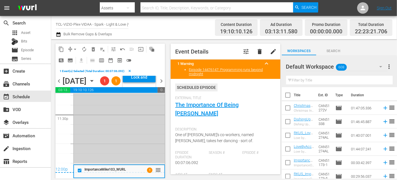
scroll to position [2726, 0]
click at [92, 51] on span "delete_forever_outlined" at bounding box center [93, 49] width 6 height 6
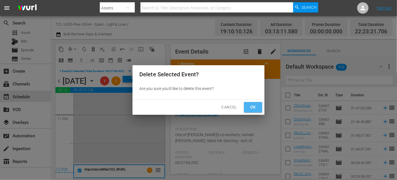
click at [251, 106] on span "Ok" at bounding box center [253, 107] width 9 height 7
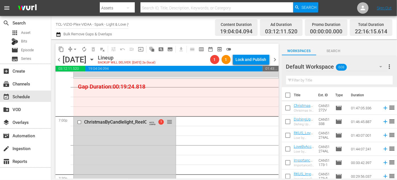
scroll to position [2163, 0]
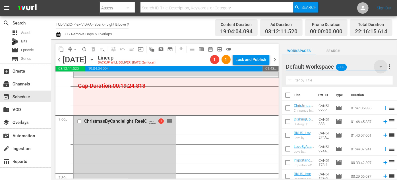
click at [381, 65] on icon "button" at bounding box center [381, 66] width 7 height 7
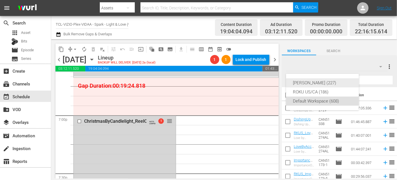
click at [303, 82] on div "[PERSON_NAME] (227)" at bounding box center [322, 82] width 59 height 9
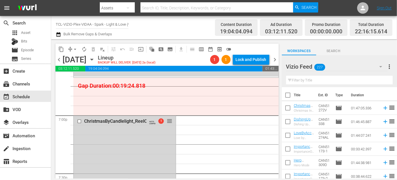
click at [303, 82] on input "text" at bounding box center [339, 80] width 107 height 9
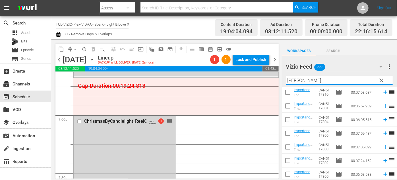
scroll to position [77, 0]
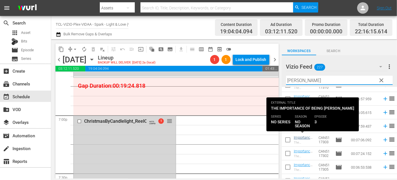
type input "[PERSON_NAME]"
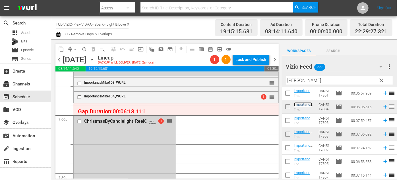
scroll to position [85, 0]
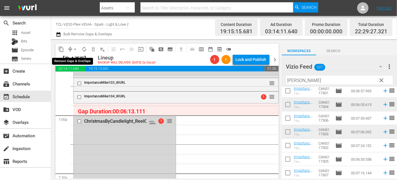
click at [73, 48] on span "arrow_drop_down" at bounding box center [75, 49] width 6 height 6
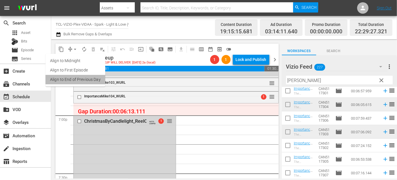
click at [89, 78] on li "Align to End of Previous Day" at bounding box center [76, 79] width 60 height 9
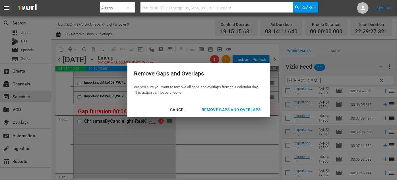
click at [242, 109] on div "Remove Gaps and Overlaps" at bounding box center [231, 109] width 68 height 7
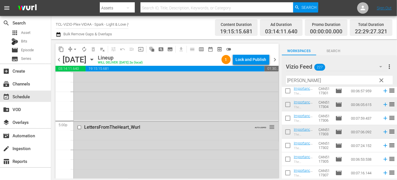
scroll to position [1922, 0]
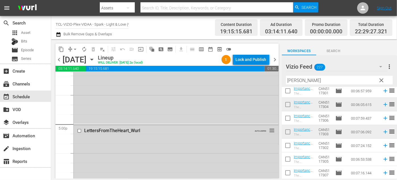
click at [250, 58] on div "Lock and Publish" at bounding box center [251, 59] width 31 height 10
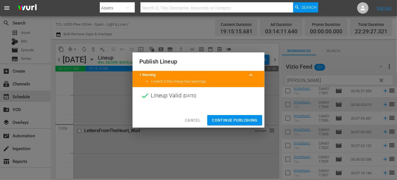
drag, startPoint x: 235, startPoint y: 121, endPoint x: 144, endPoint y: 72, distance: 103.4
click at [235, 121] on span "Continue Publishing" at bounding box center [235, 120] width 46 height 7
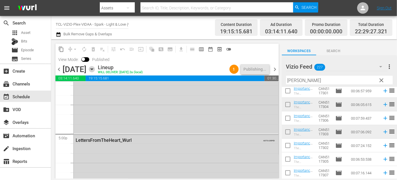
click at [93, 69] on icon "button" at bounding box center [91, 69] width 3 height 1
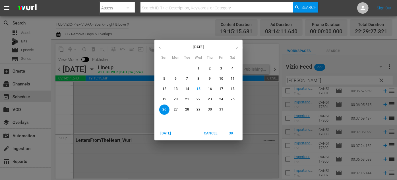
click at [233, 98] on p "25" at bounding box center [233, 99] width 4 height 5
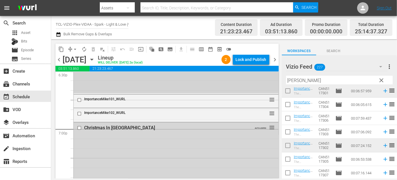
scroll to position [2145, 0]
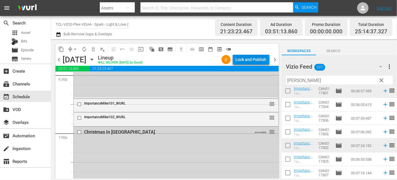
click at [249, 59] on div "Lock and Publish" at bounding box center [251, 59] width 31 height 10
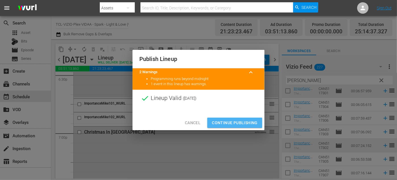
click at [237, 120] on span "Continue Publishing" at bounding box center [235, 122] width 46 height 7
